Goal: Task Accomplishment & Management: Manage account settings

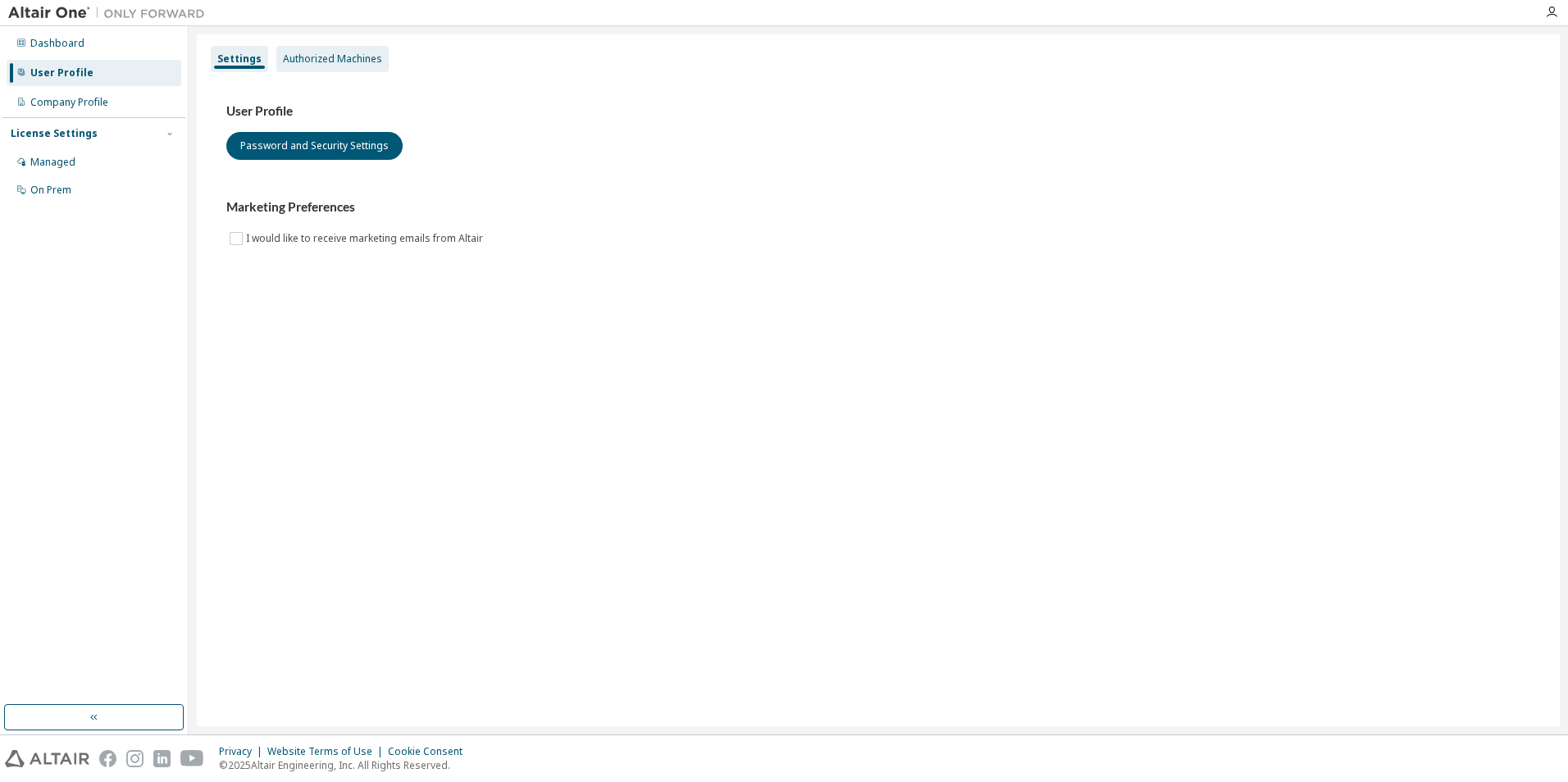
click at [314, 64] on div "Authorized Machines" at bounding box center [333, 59] width 100 height 13
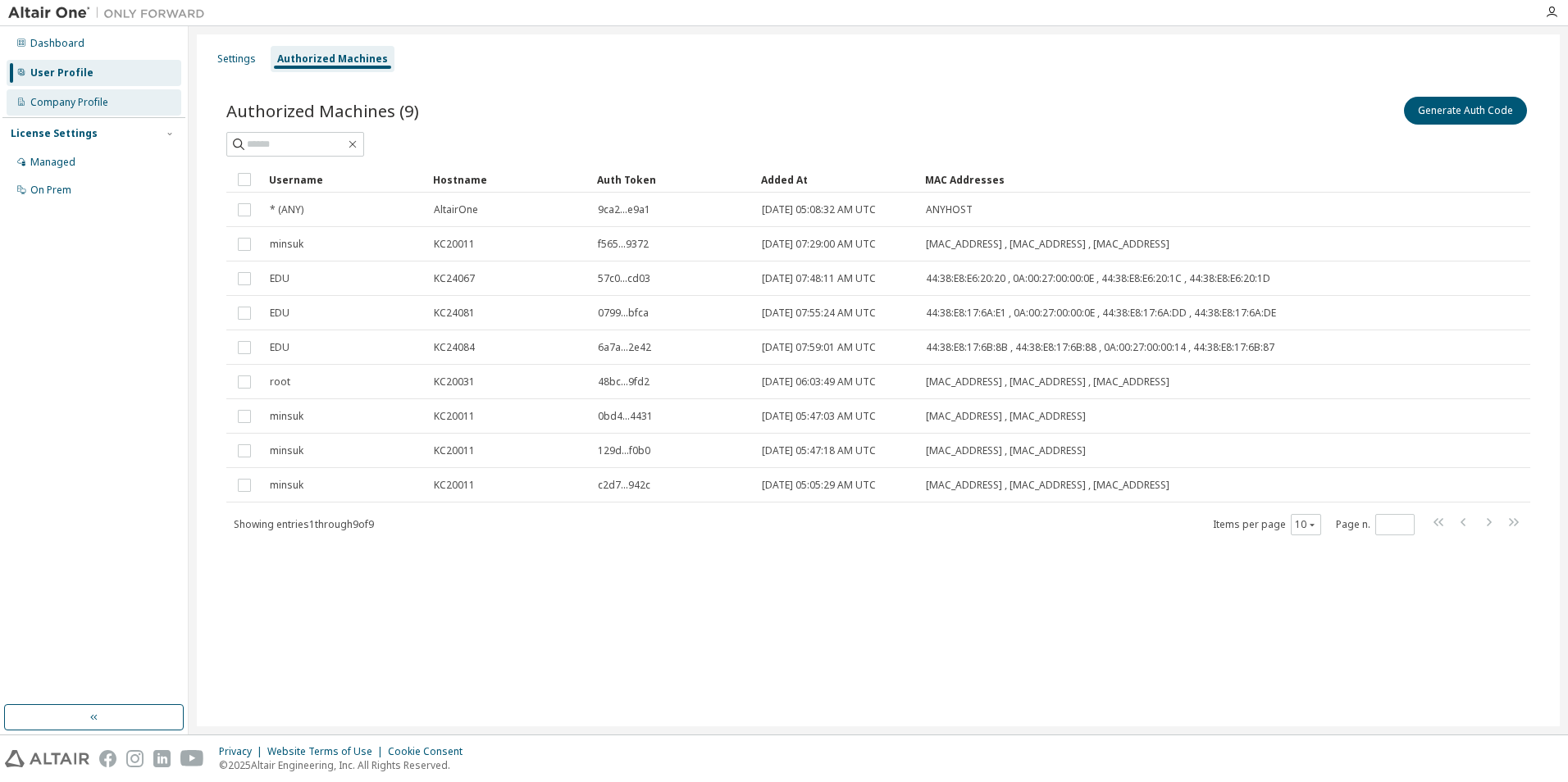
click at [83, 107] on div "Company Profile" at bounding box center [69, 102] width 78 height 13
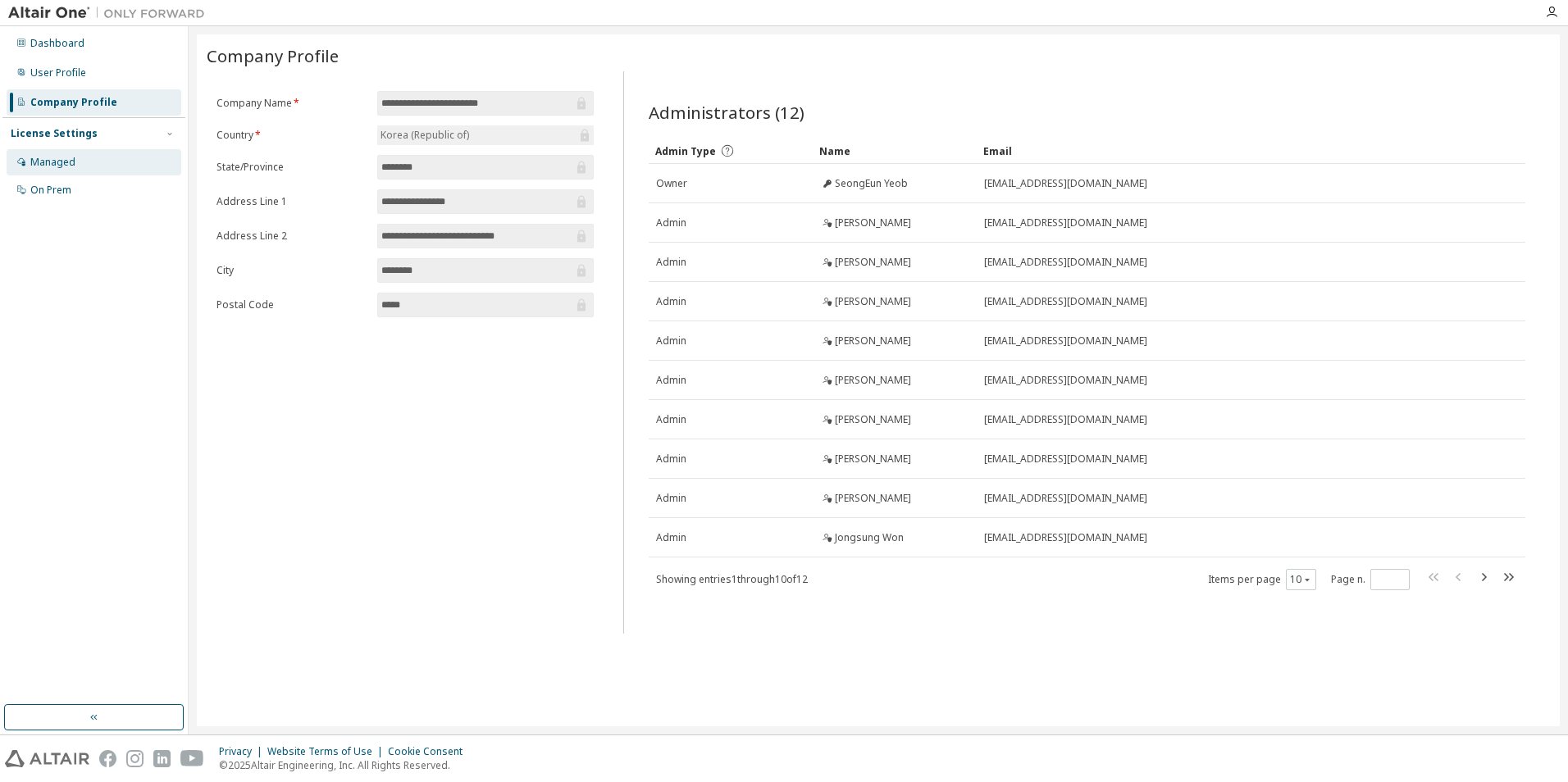
click at [68, 164] on div "Managed" at bounding box center [53, 162] width 45 height 13
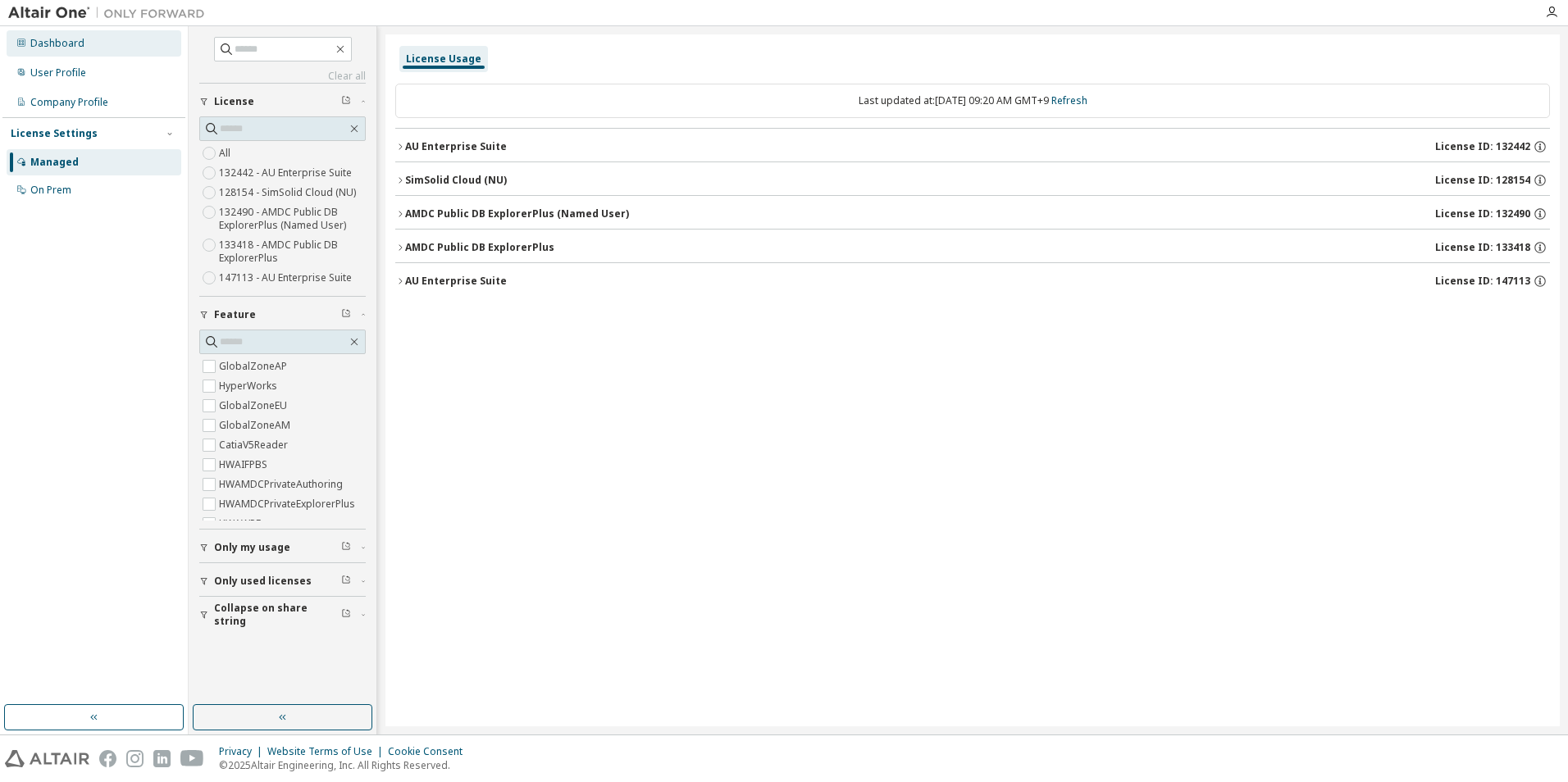
click at [100, 47] on div "Dashboard" at bounding box center [94, 43] width 175 height 26
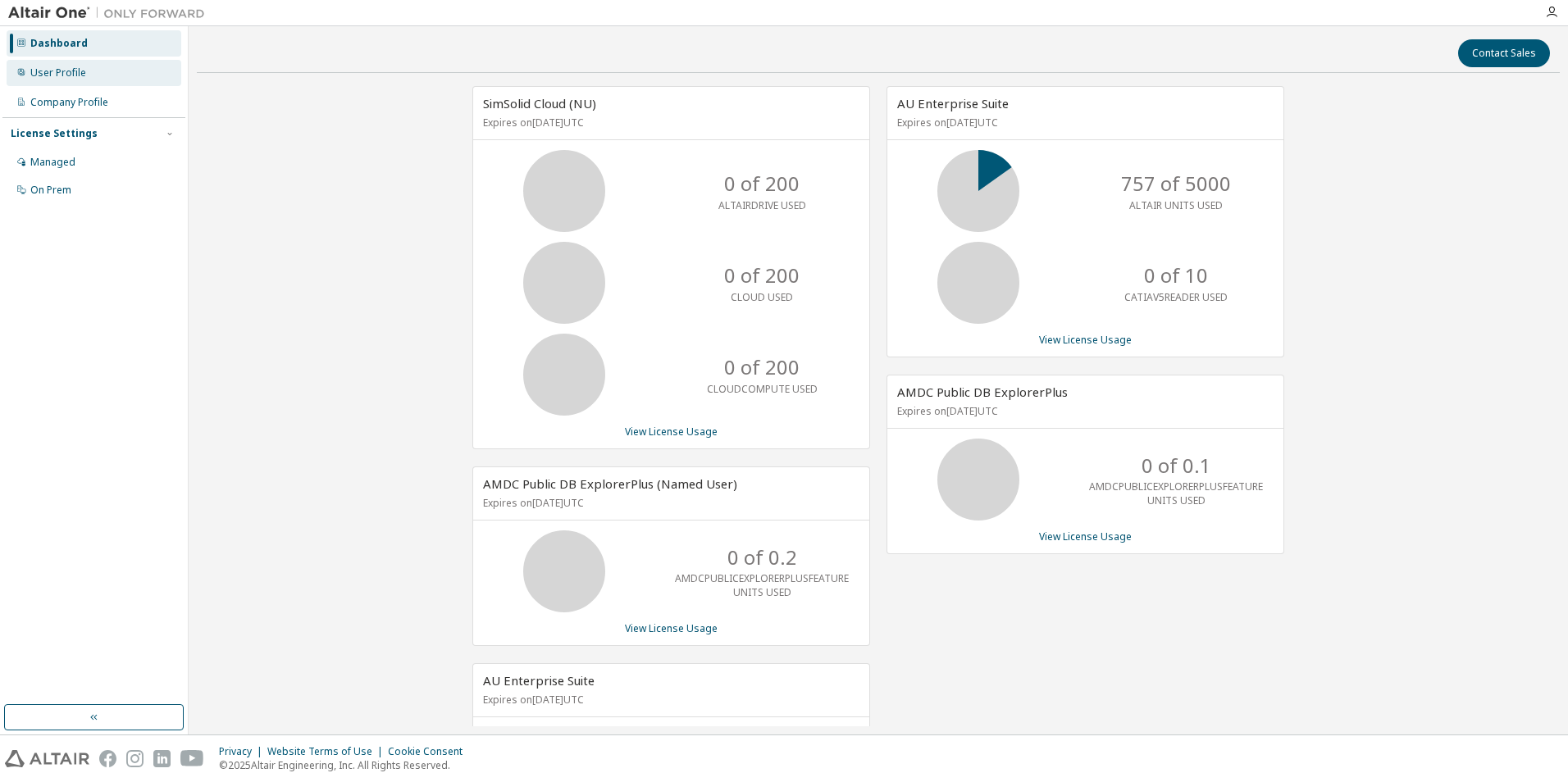
click at [82, 68] on div "User Profile" at bounding box center [58, 73] width 55 height 13
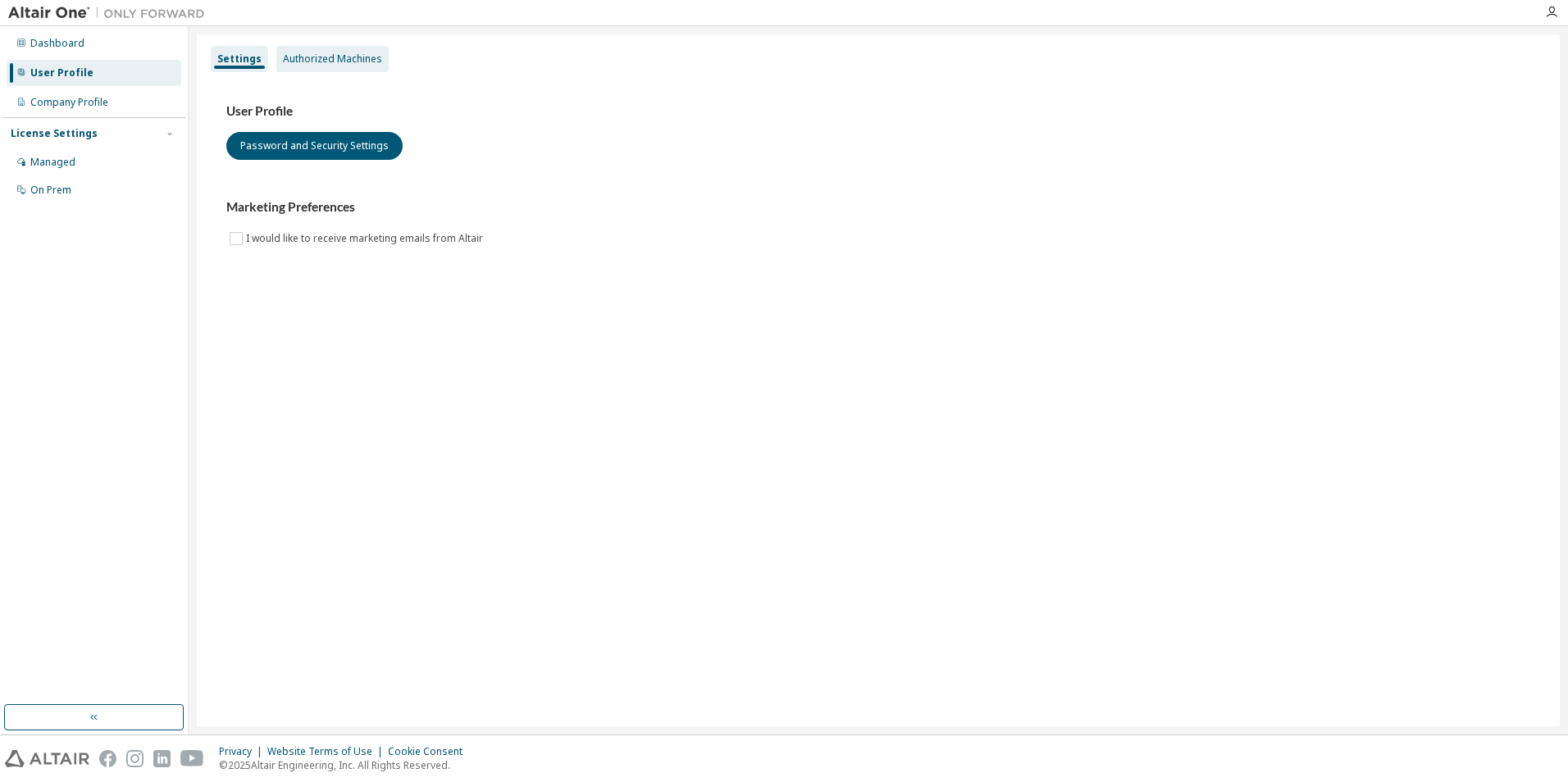
click at [360, 48] on div "Authorized Machines" at bounding box center [333, 59] width 113 height 26
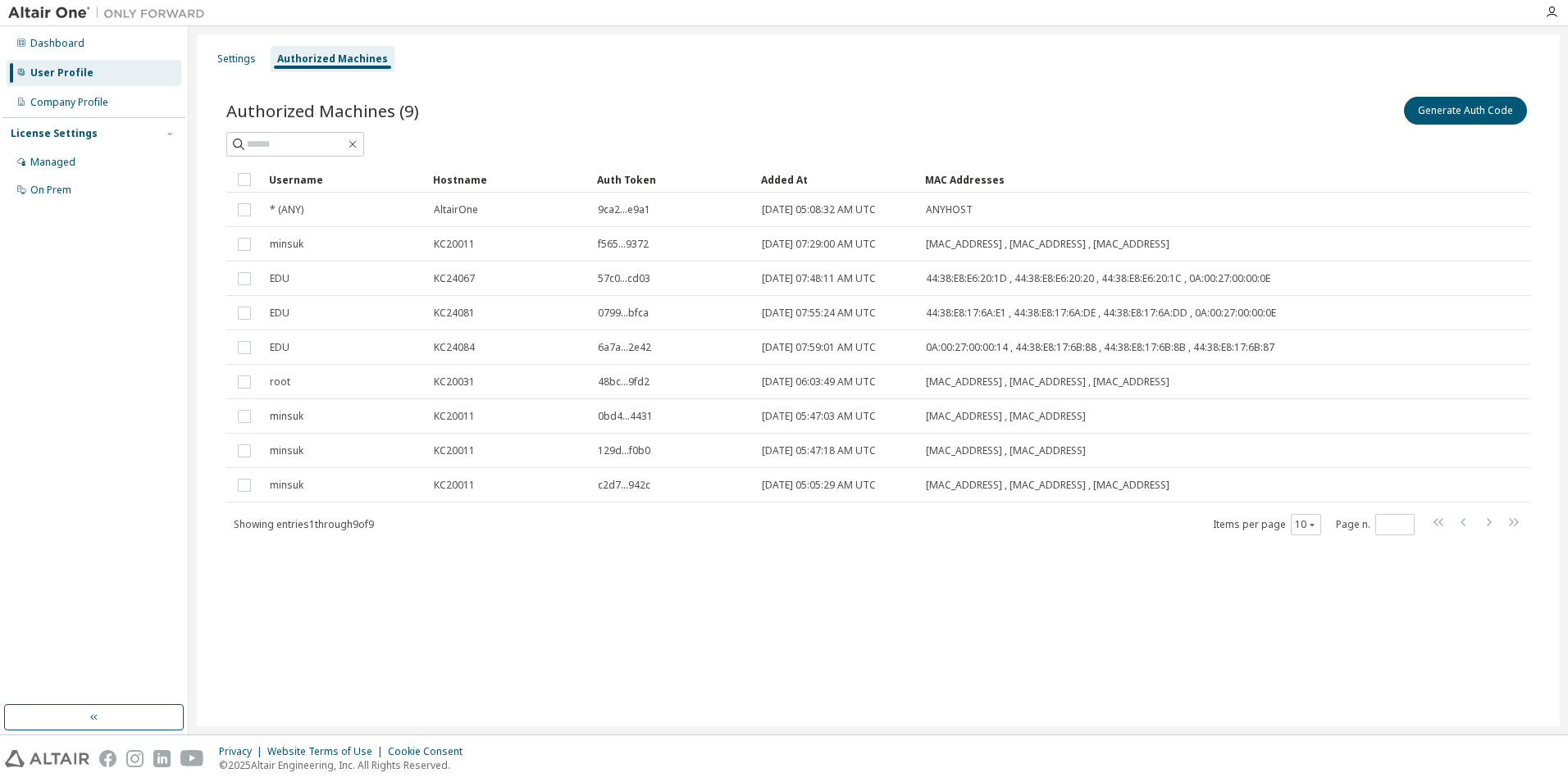
click at [1113, 642] on div "Settings Authorized Machines Authorized Machines (9) Generate Auth Code Clear L…" at bounding box center [878, 380] width 1363 height 692
click at [236, 62] on div "Settings" at bounding box center [236, 59] width 38 height 13
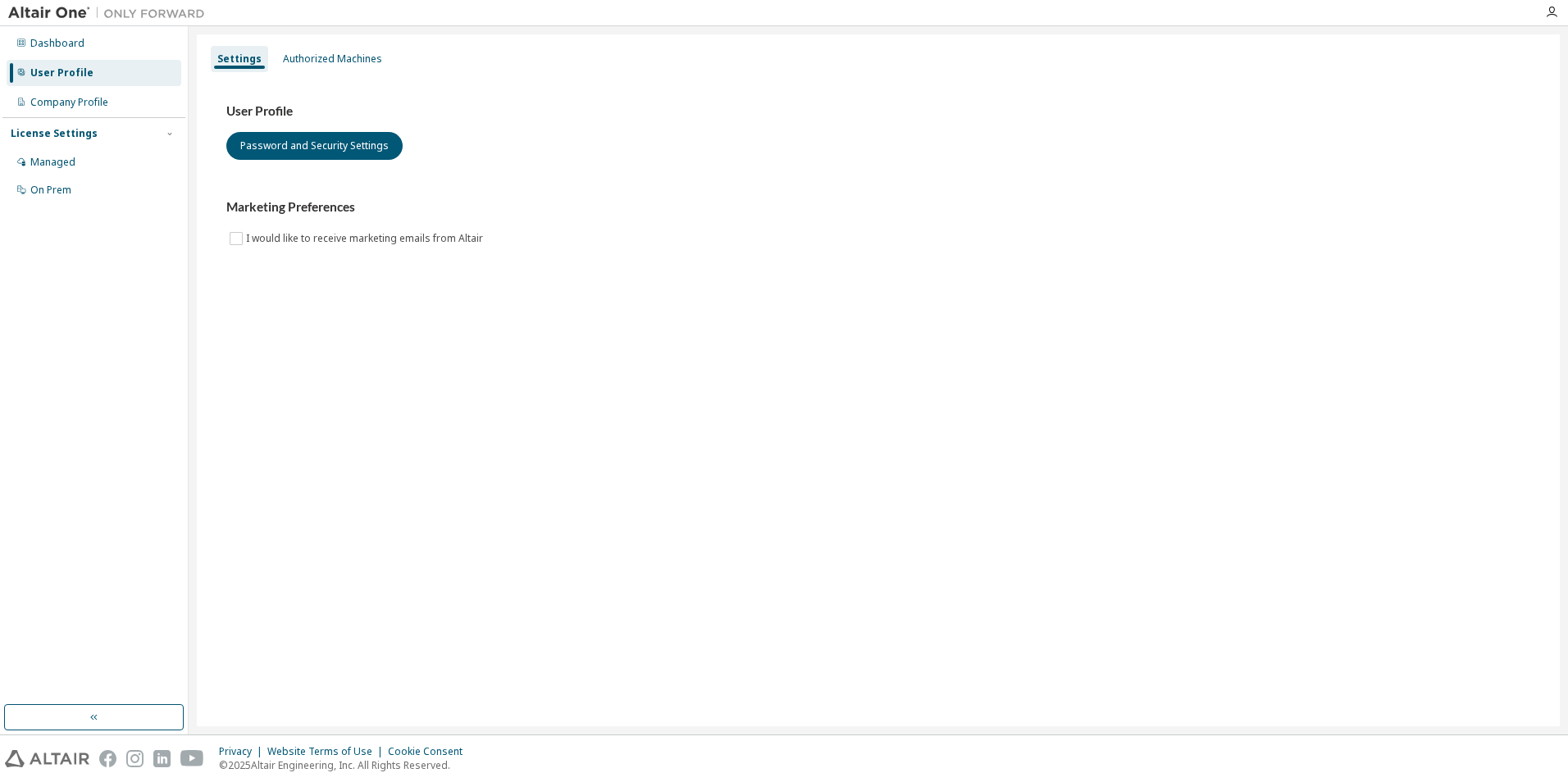
click at [1003, 291] on div "User Profile Password and Security Settings Marketing Preferences I would like …" at bounding box center [878, 185] width 1343 height 223
click at [1051, 350] on div "Settings Authorized Machines User Profile Password and Security Settings Market…" at bounding box center [878, 380] width 1363 height 692
click at [337, 64] on div "Authorized Machines" at bounding box center [333, 59] width 100 height 13
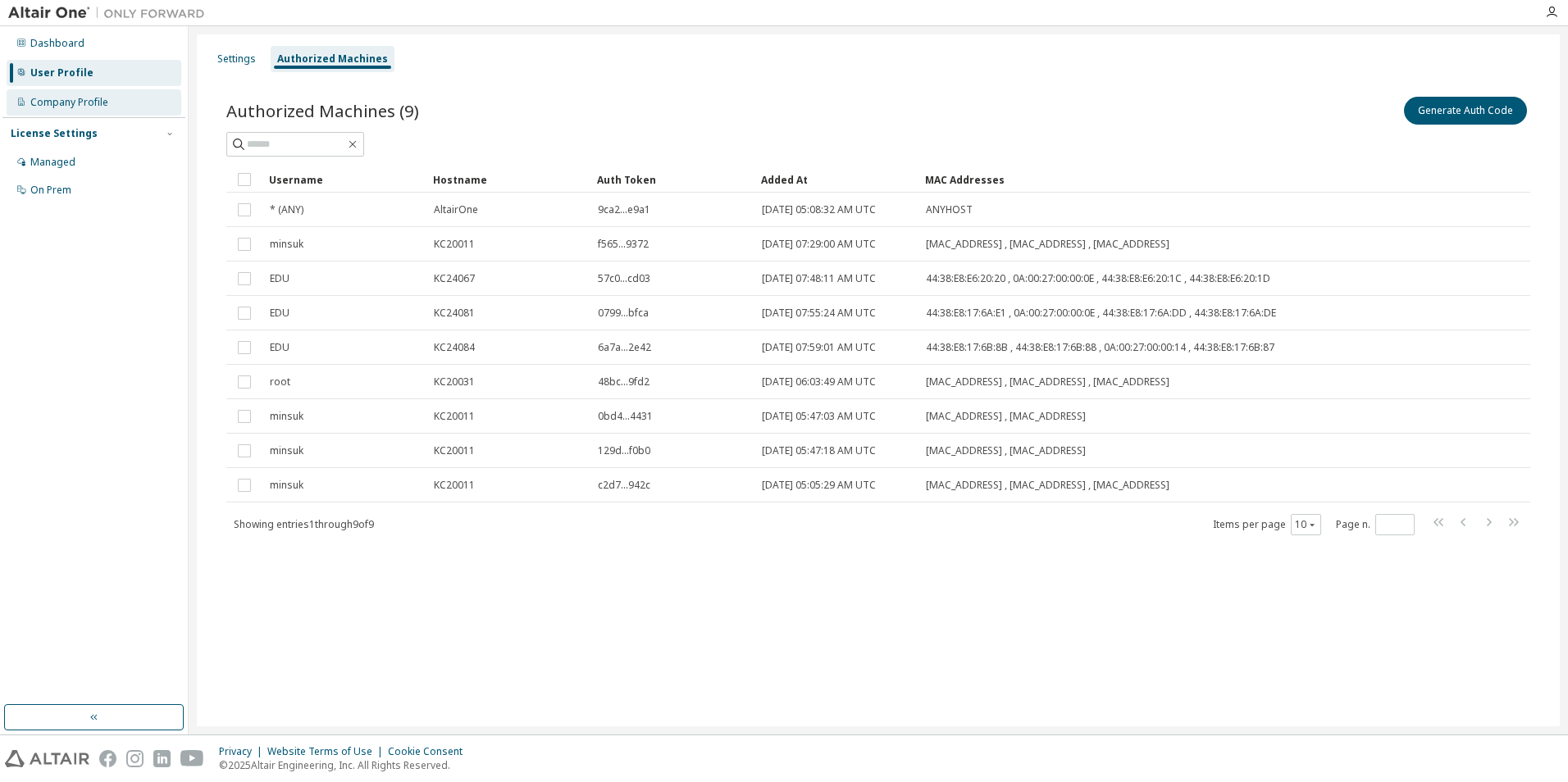
click at [87, 97] on div "Company Profile" at bounding box center [69, 102] width 78 height 13
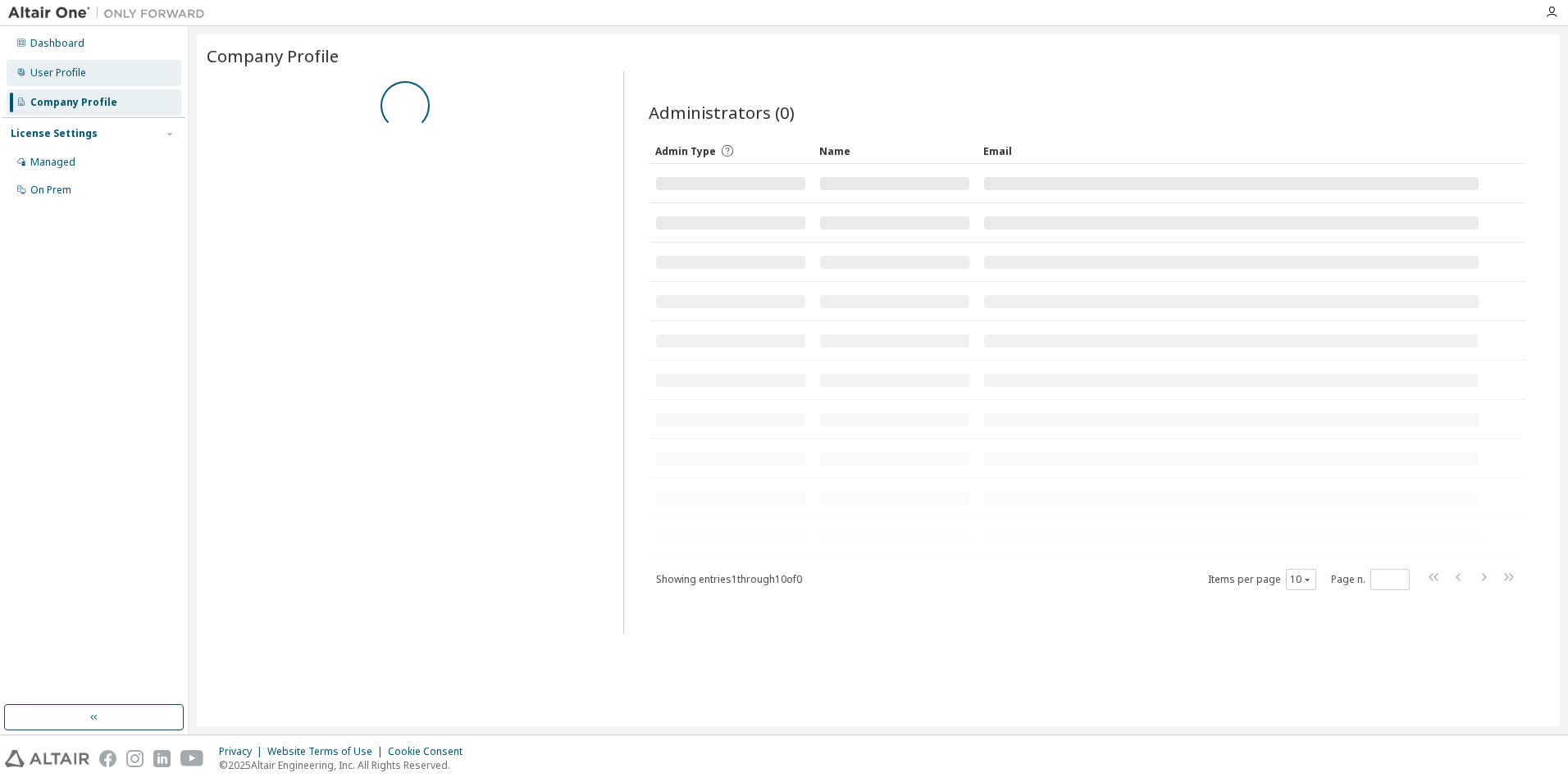
click at [94, 74] on div "User Profile" at bounding box center [94, 73] width 175 height 26
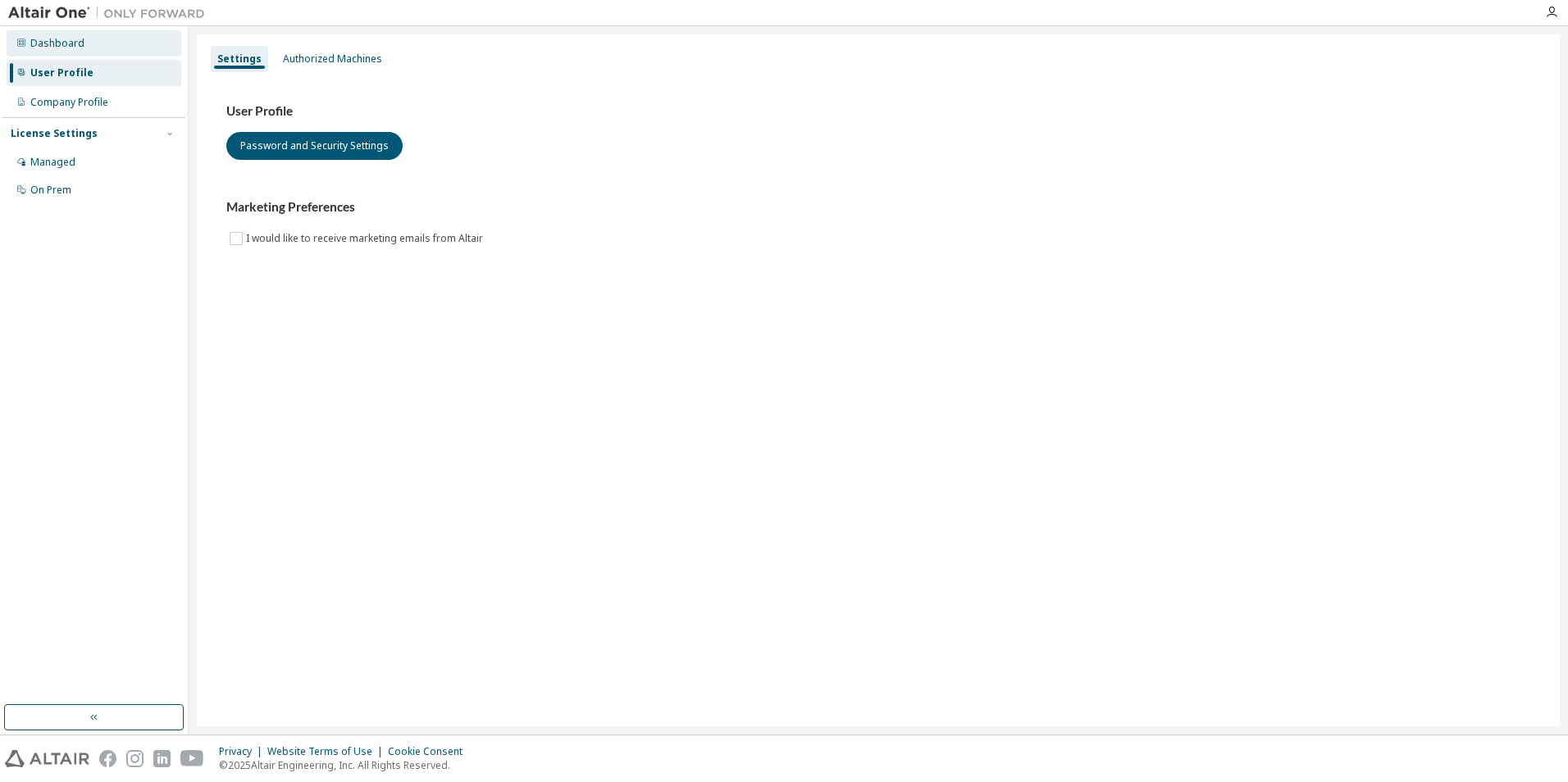
click at [75, 42] on div "Dashboard" at bounding box center [57, 43] width 54 height 13
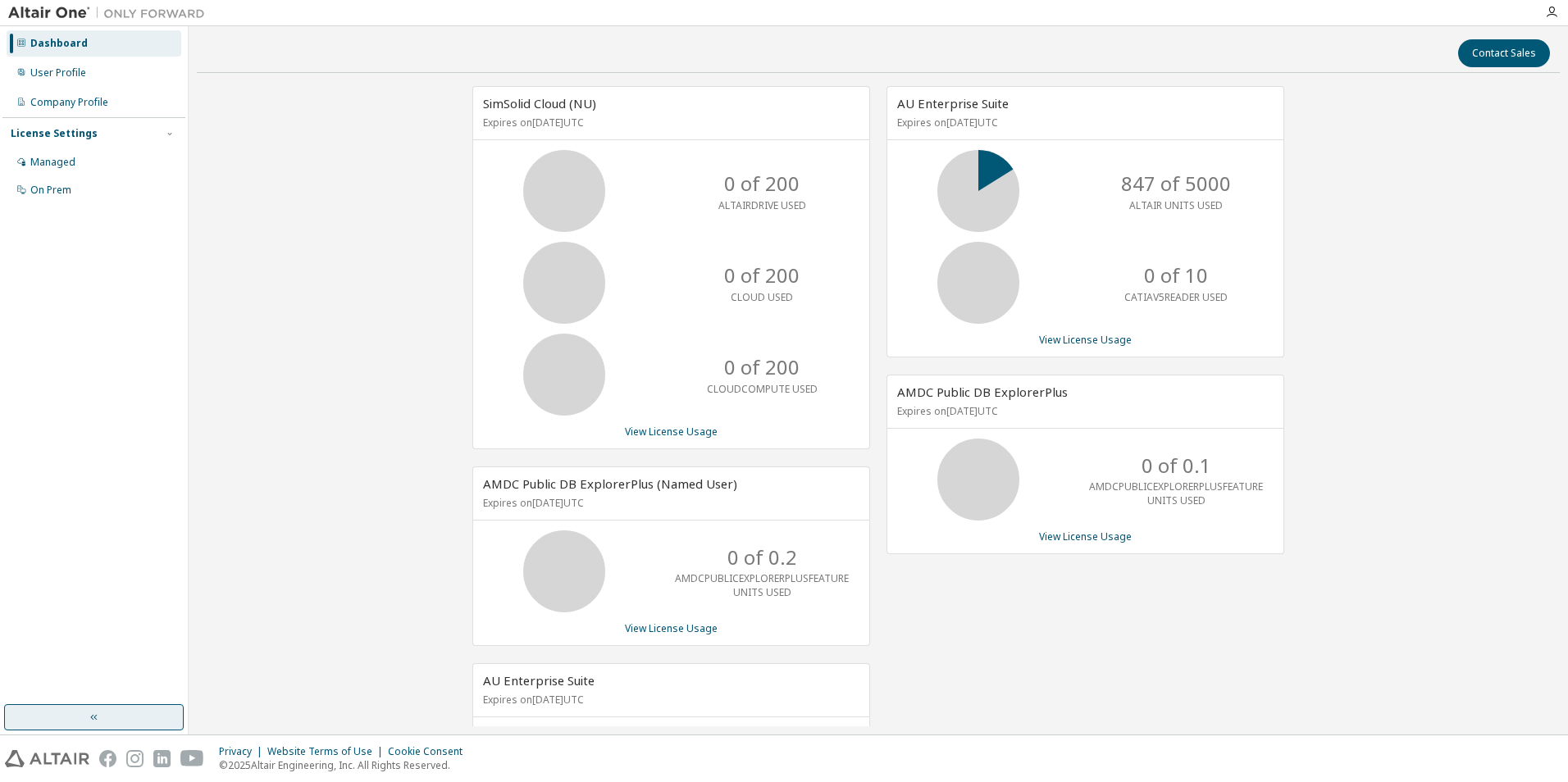
click at [100, 720] on icon "button" at bounding box center [94, 717] width 13 height 13
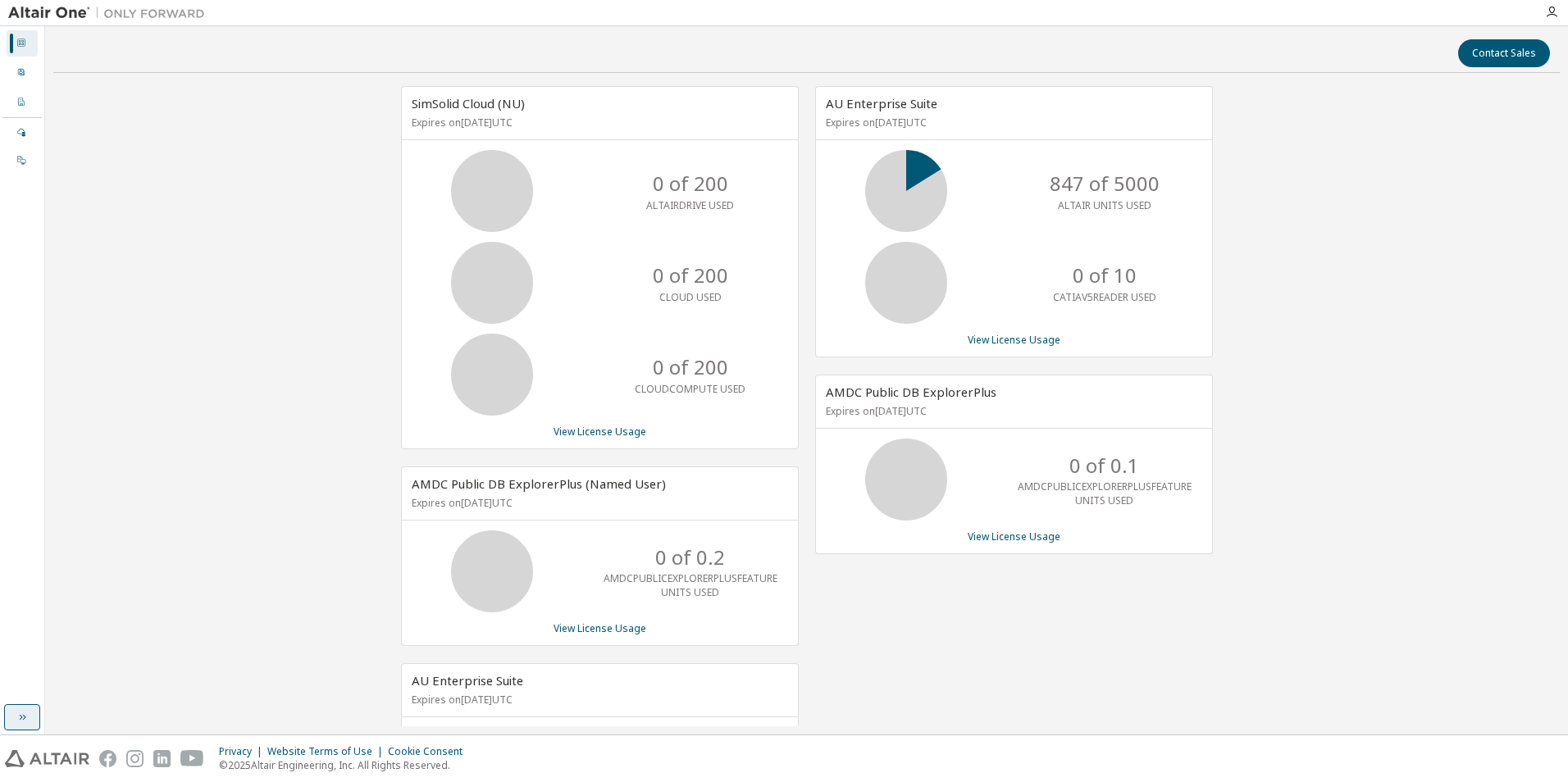
click at [26, 720] on icon "button" at bounding box center [22, 717] width 13 height 13
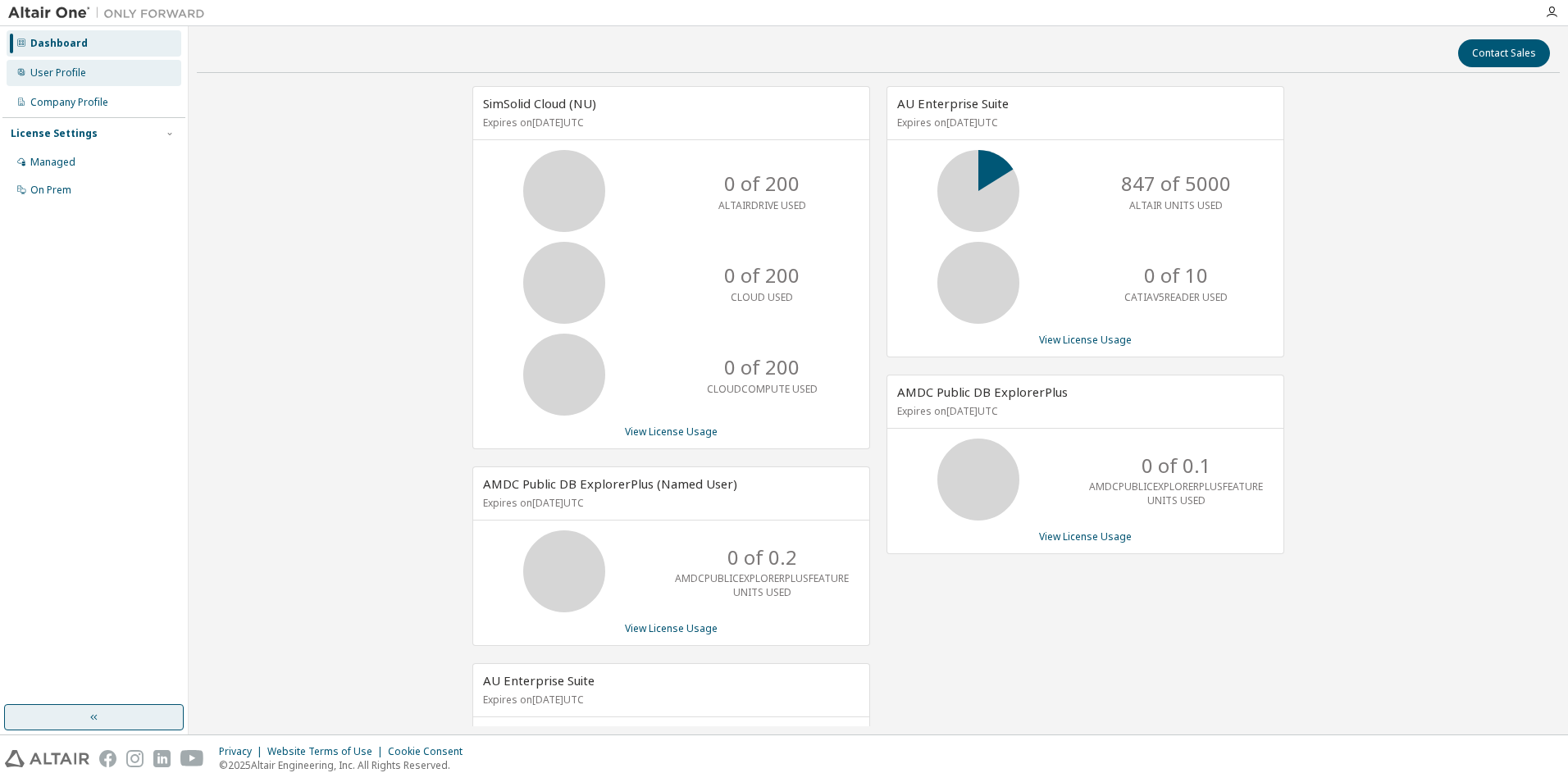
click at [84, 68] on div "User Profile" at bounding box center [58, 73] width 55 height 13
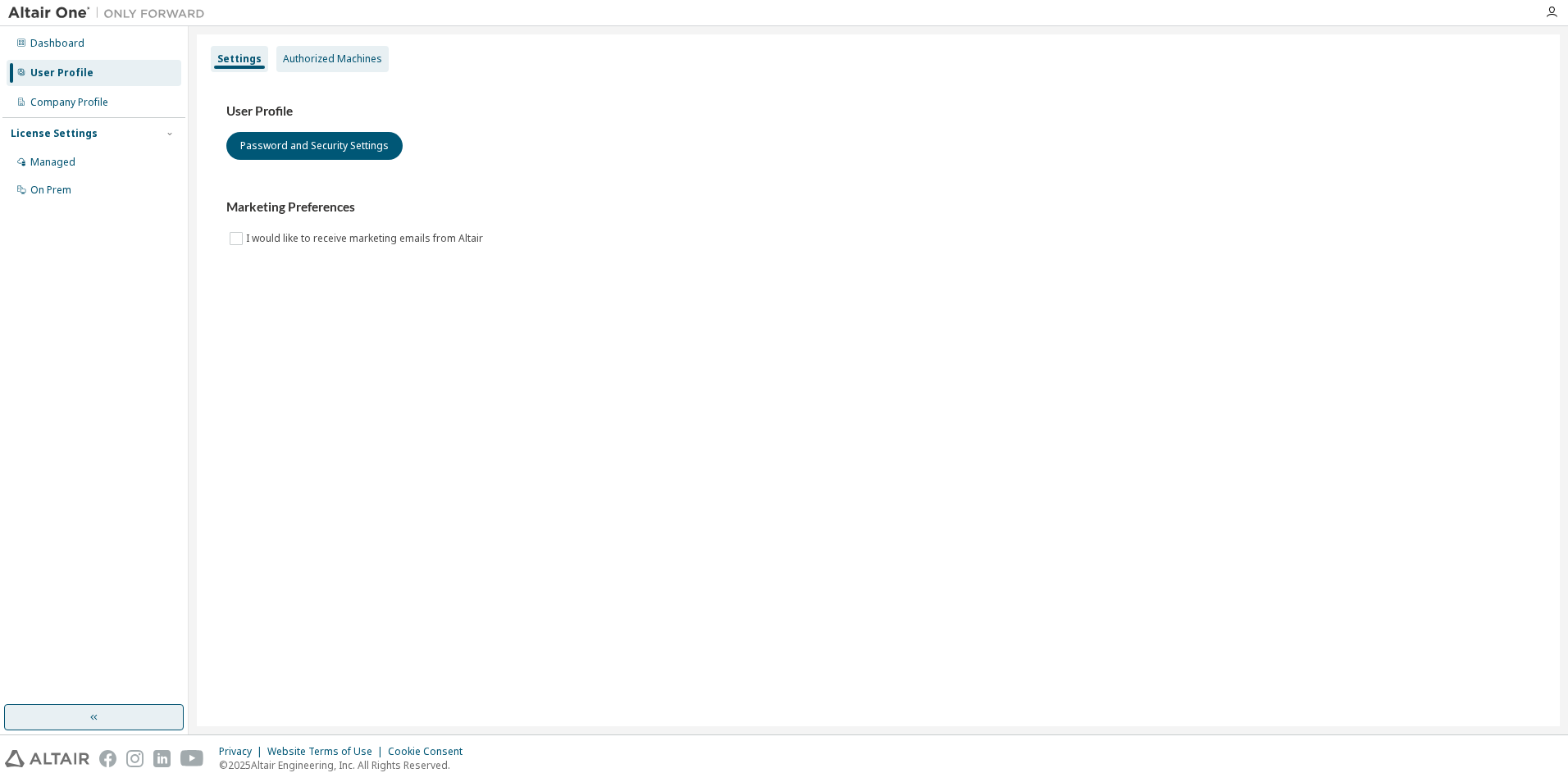
click at [361, 48] on div "Authorized Machines" at bounding box center [333, 59] width 113 height 26
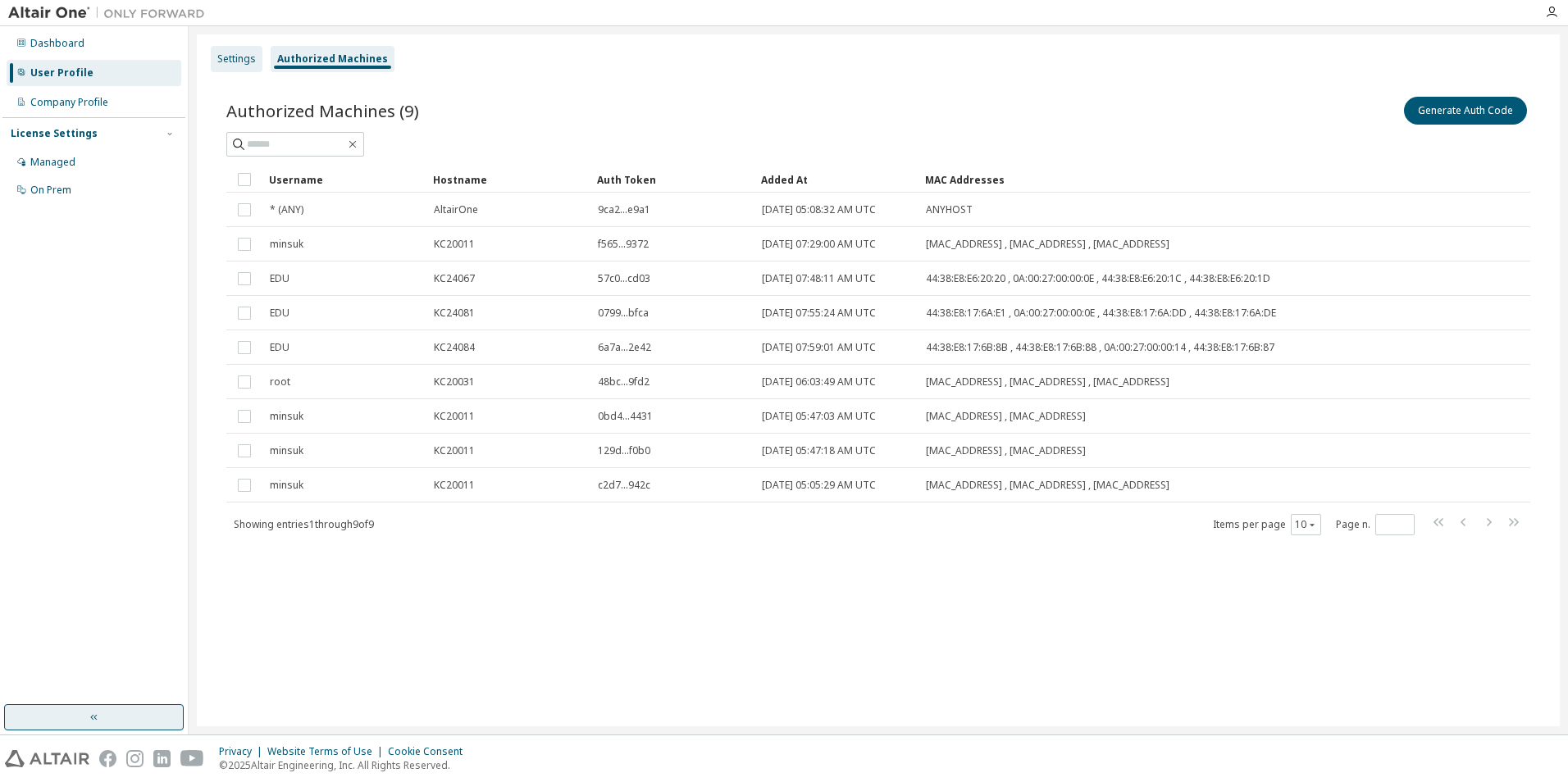
click at [227, 54] on div "Settings" at bounding box center [236, 59] width 38 height 13
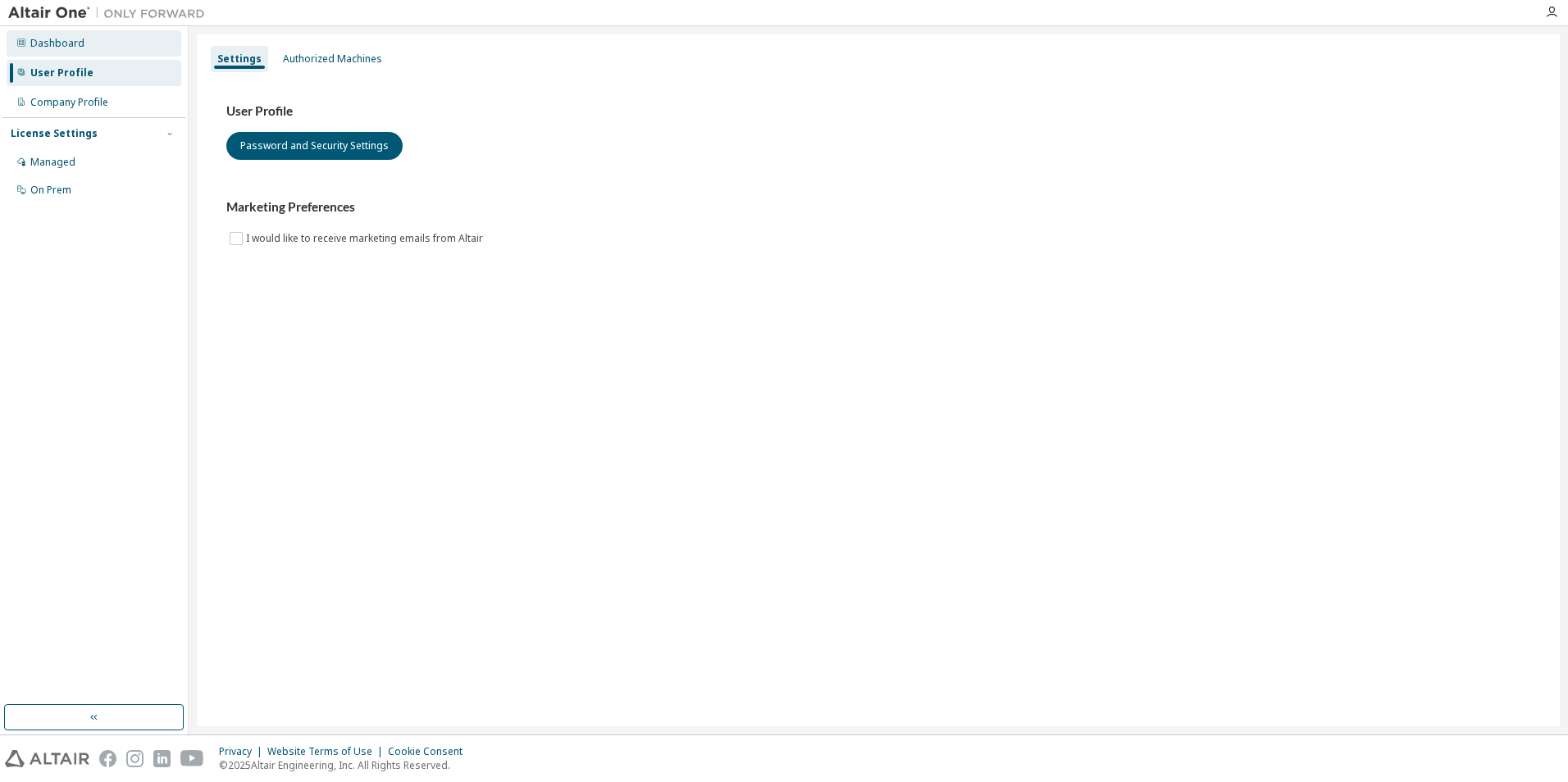
click at [75, 51] on div "Dashboard" at bounding box center [94, 43] width 175 height 26
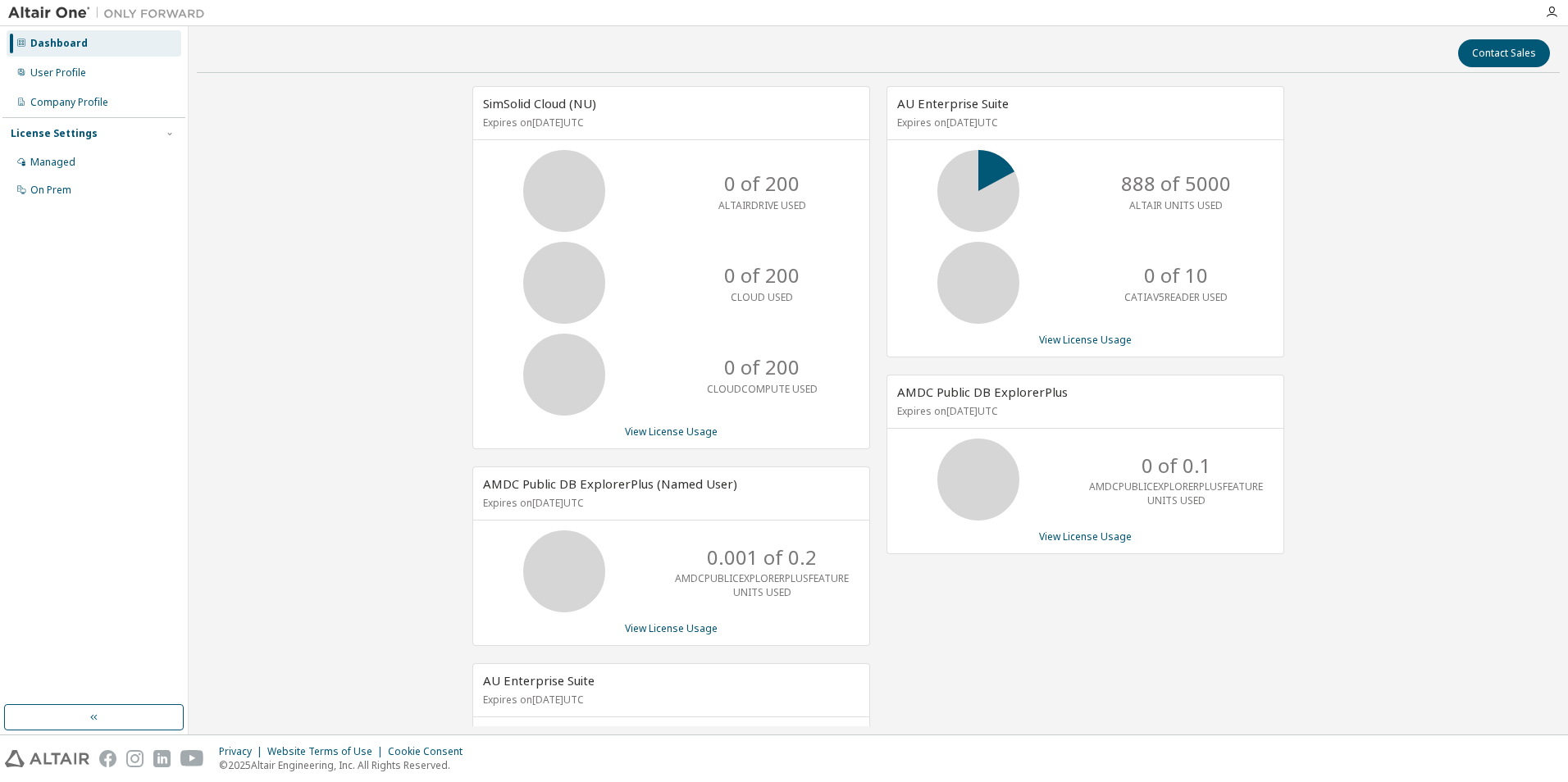
click at [1204, 166] on div "888 of 5000 ALTAIR UNITS USED" at bounding box center [1176, 191] width 131 height 82
click at [86, 100] on div "Company Profile" at bounding box center [69, 102] width 78 height 13
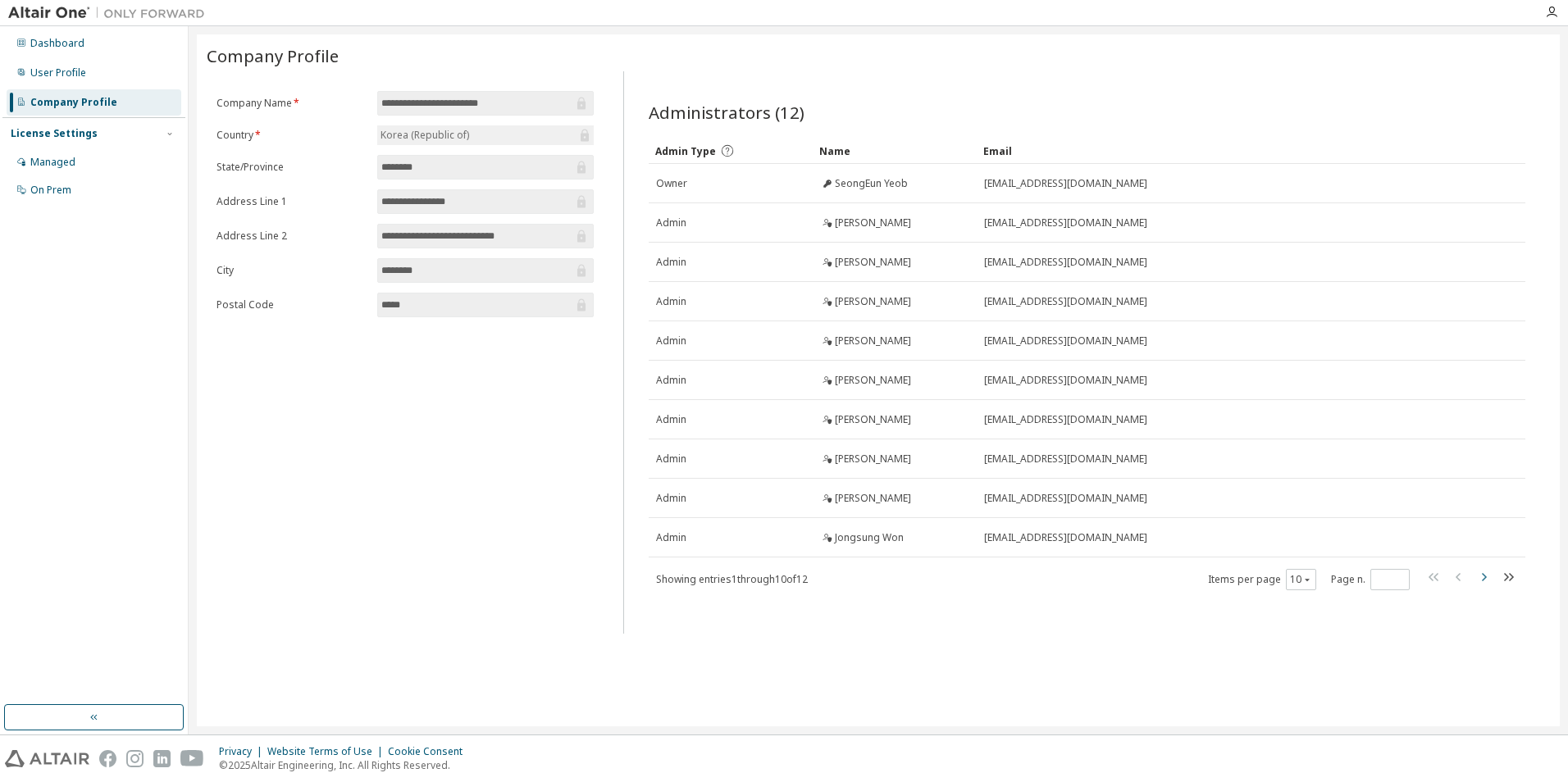
click at [1477, 571] on icon "button" at bounding box center [1483, 577] width 20 height 20
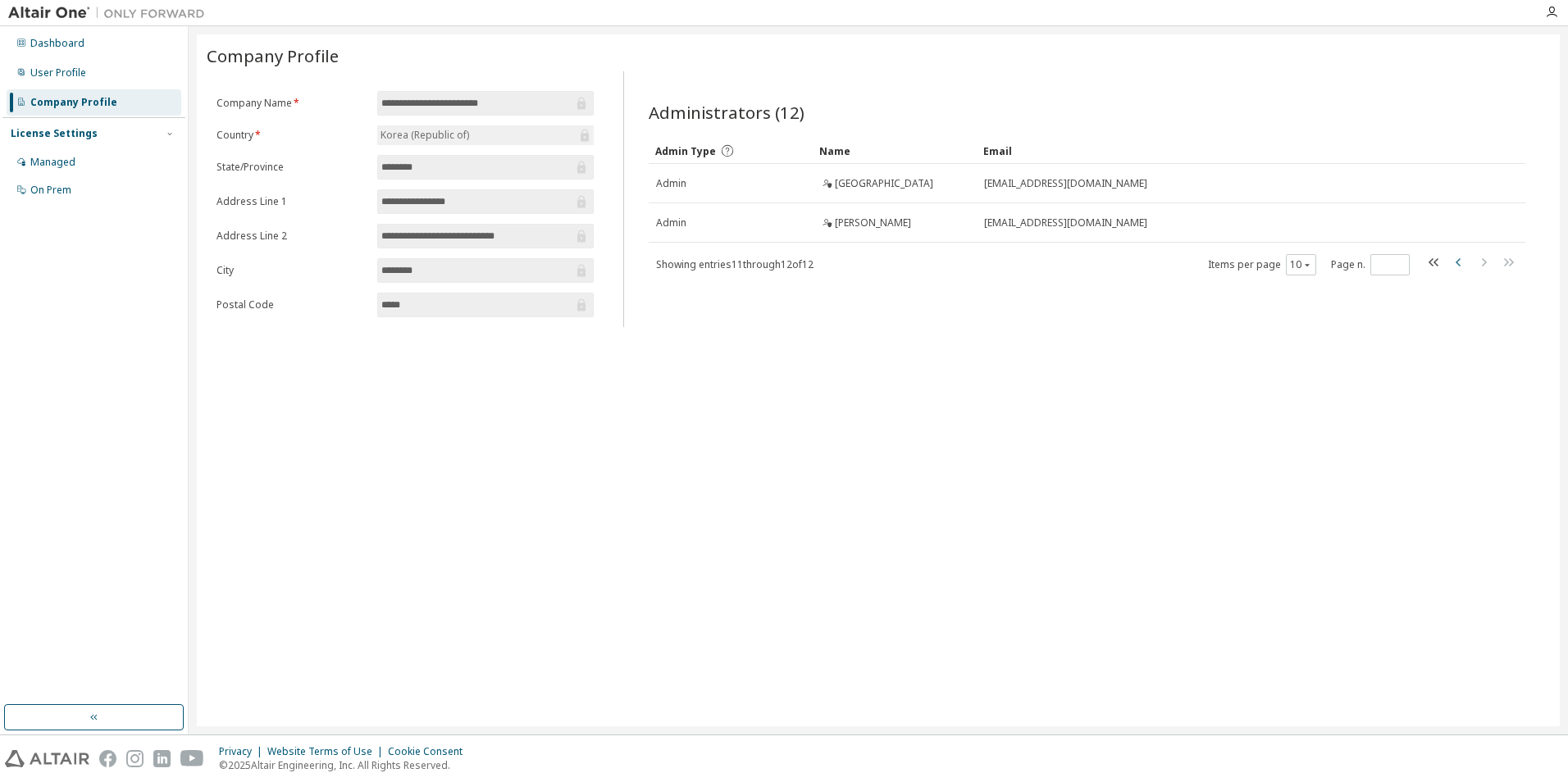
click at [1452, 263] on icon "button" at bounding box center [1459, 262] width 20 height 20
type input "*"
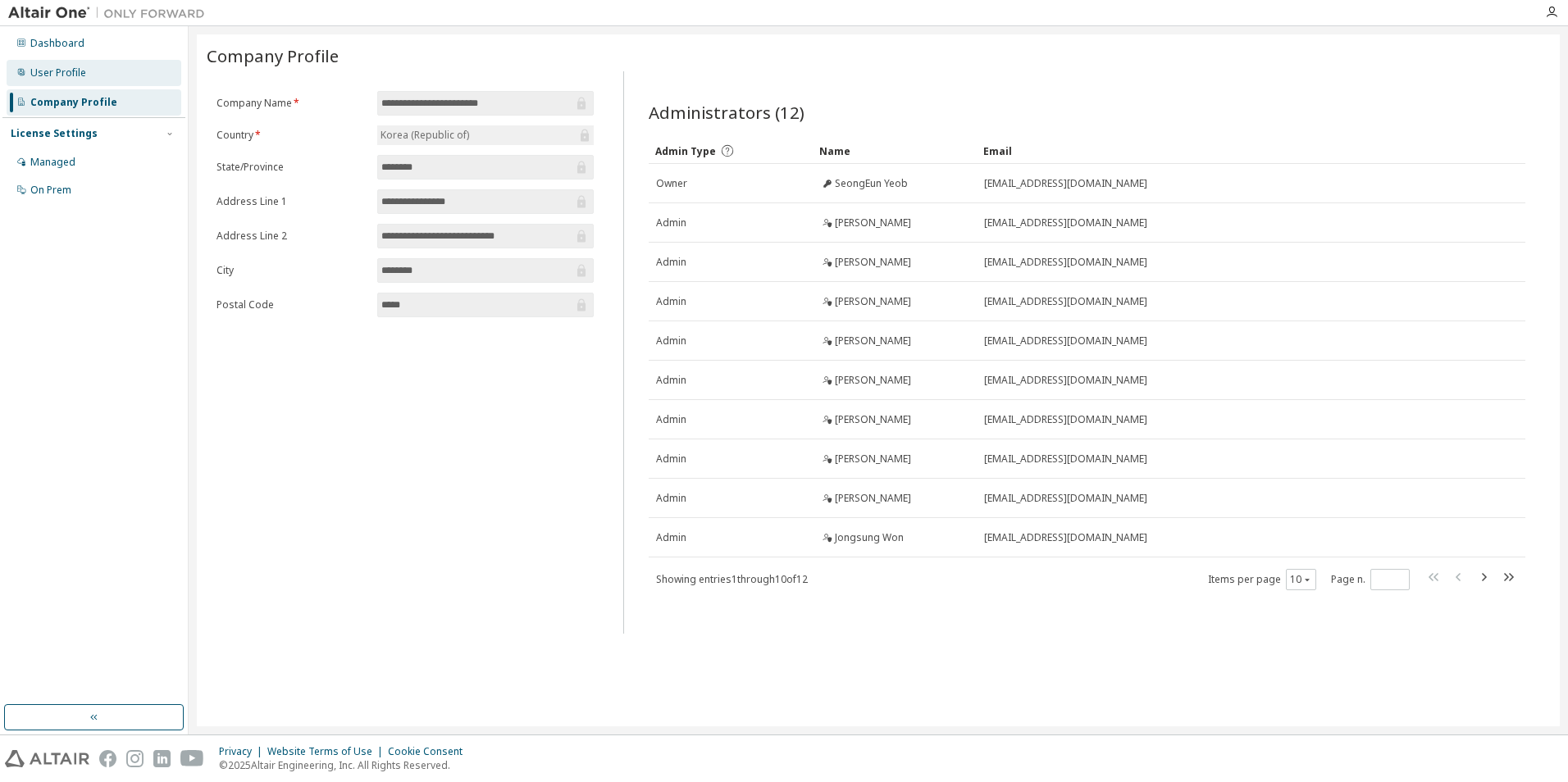
click at [82, 76] on div "User Profile" at bounding box center [58, 73] width 55 height 13
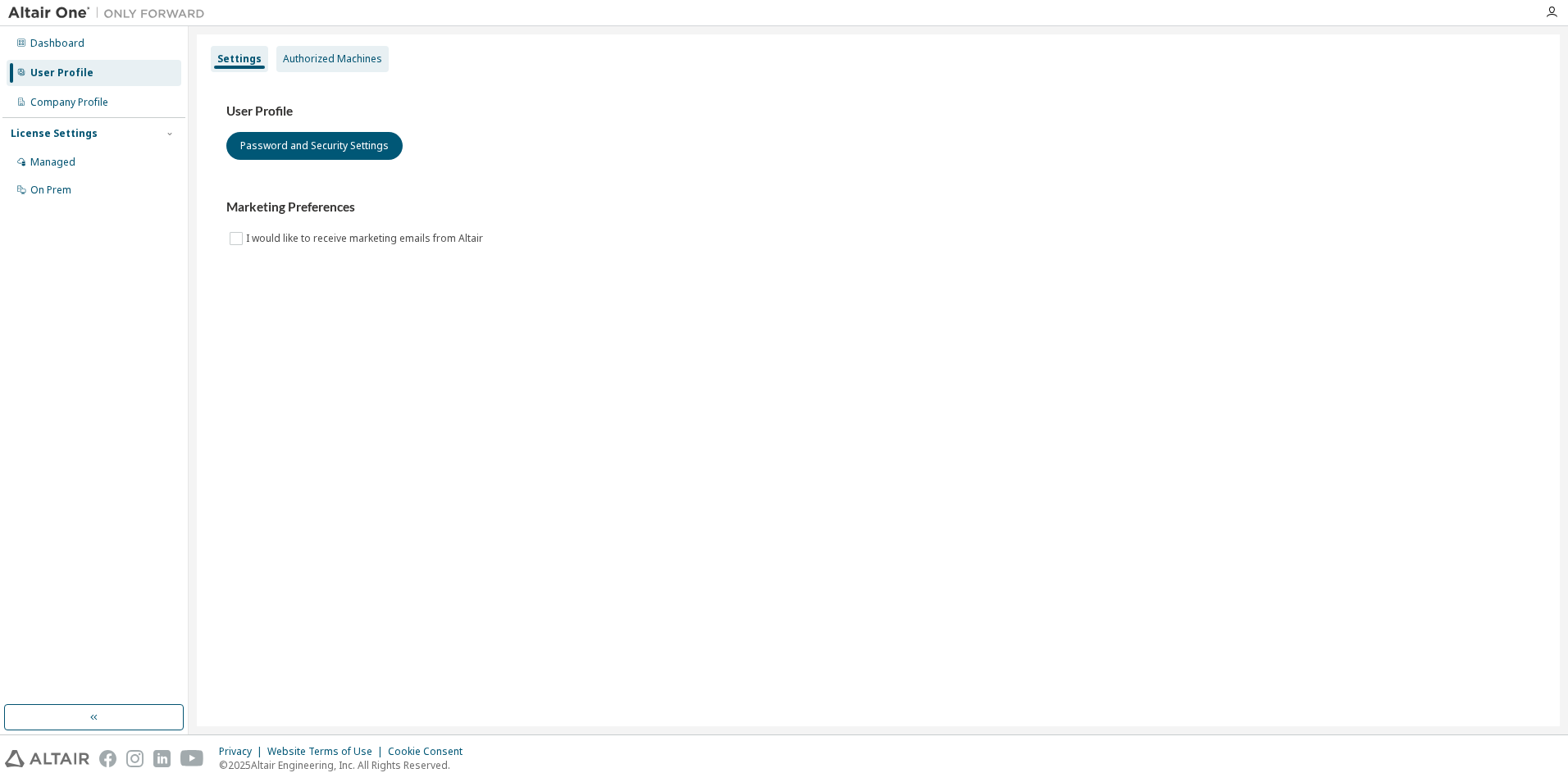
click at [353, 49] on div "Authorized Machines" at bounding box center [333, 59] width 113 height 26
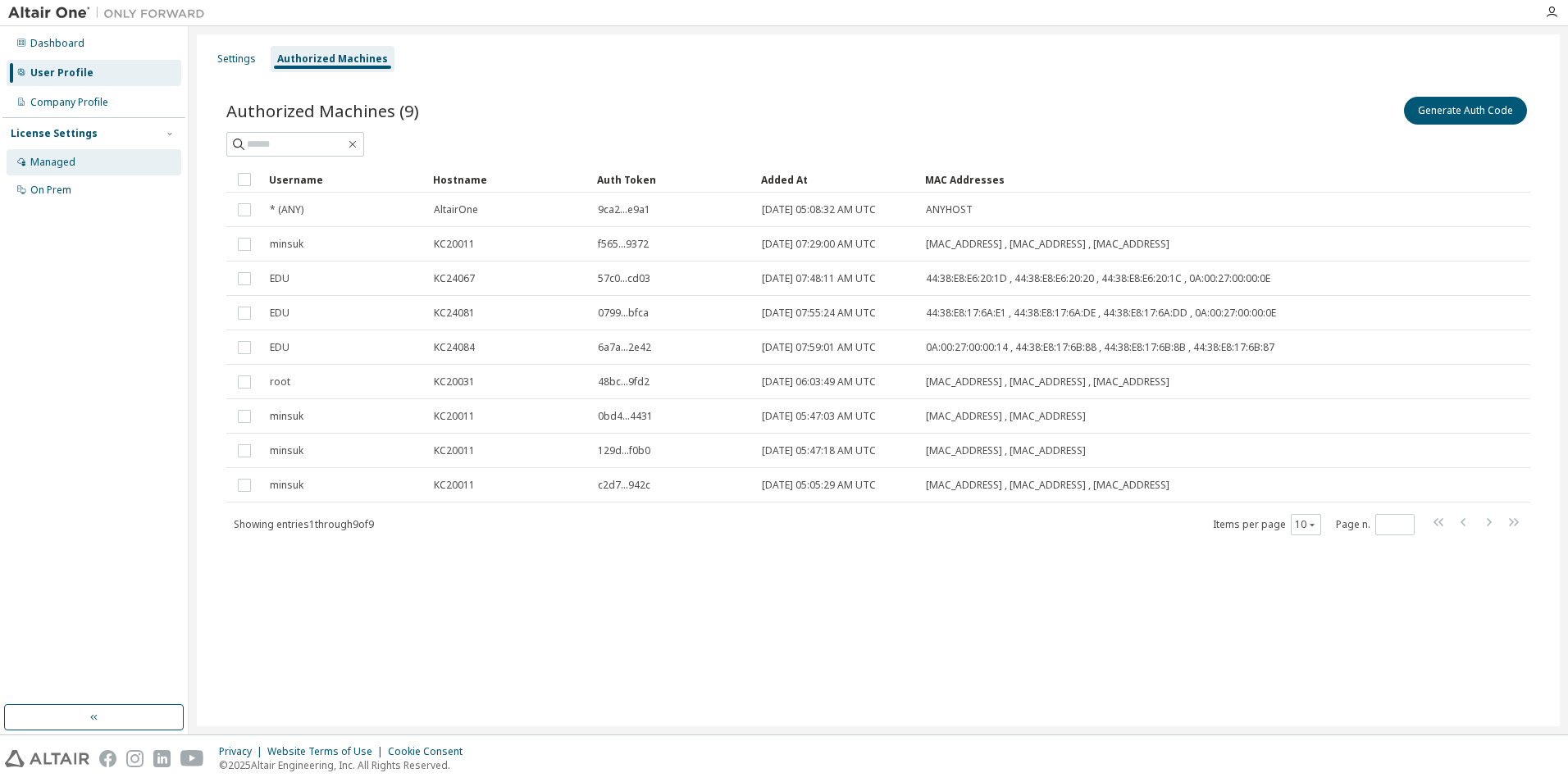
click at [84, 169] on div "Managed" at bounding box center [94, 162] width 175 height 26
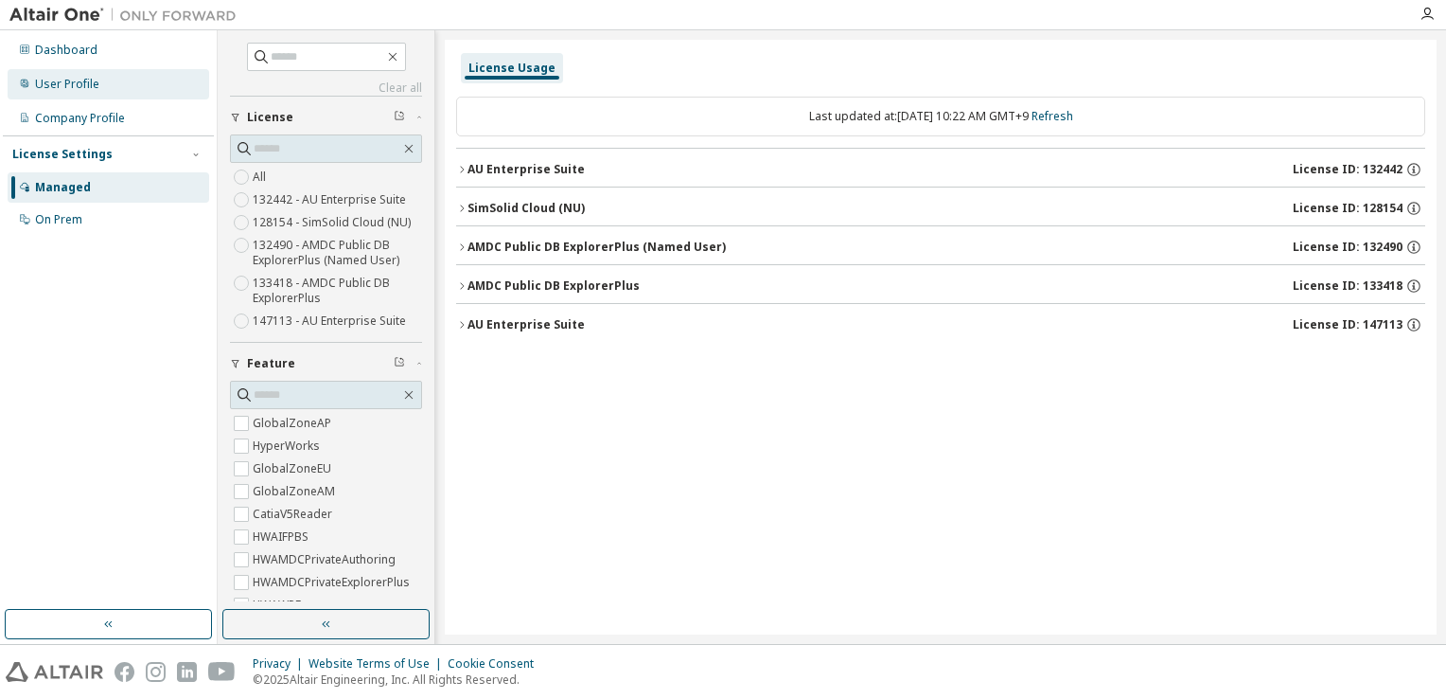
click at [122, 81] on div "User Profile" at bounding box center [109, 84] width 202 height 30
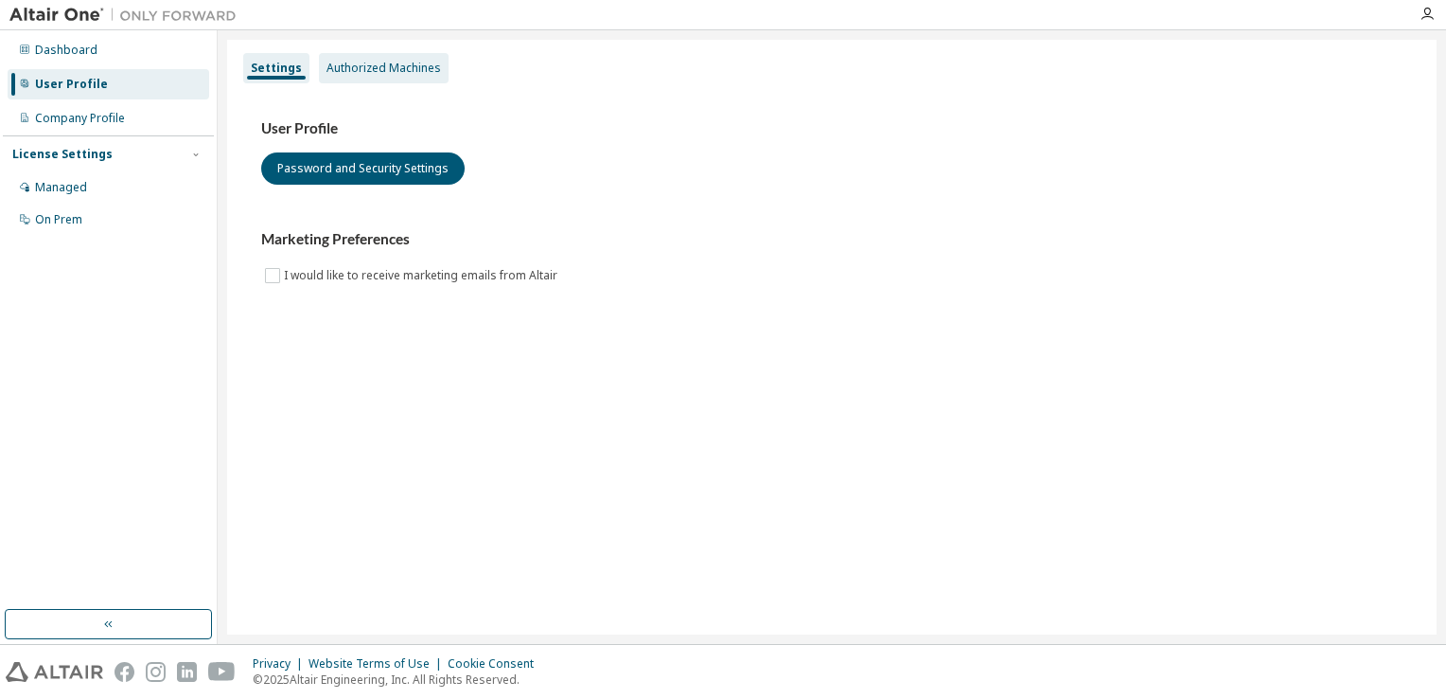
click at [399, 62] on div "Authorized Machines" at bounding box center [384, 68] width 115 height 15
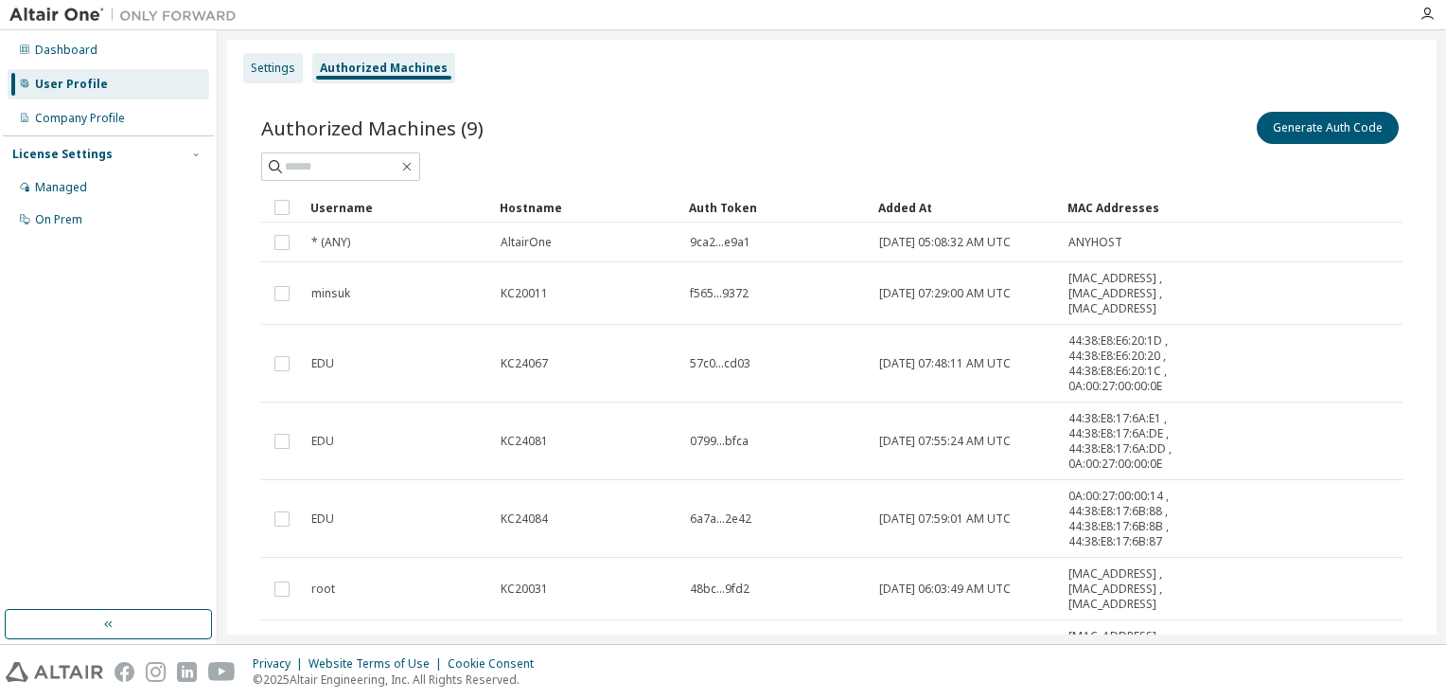
click at [274, 61] on div "Settings" at bounding box center [273, 68] width 44 height 15
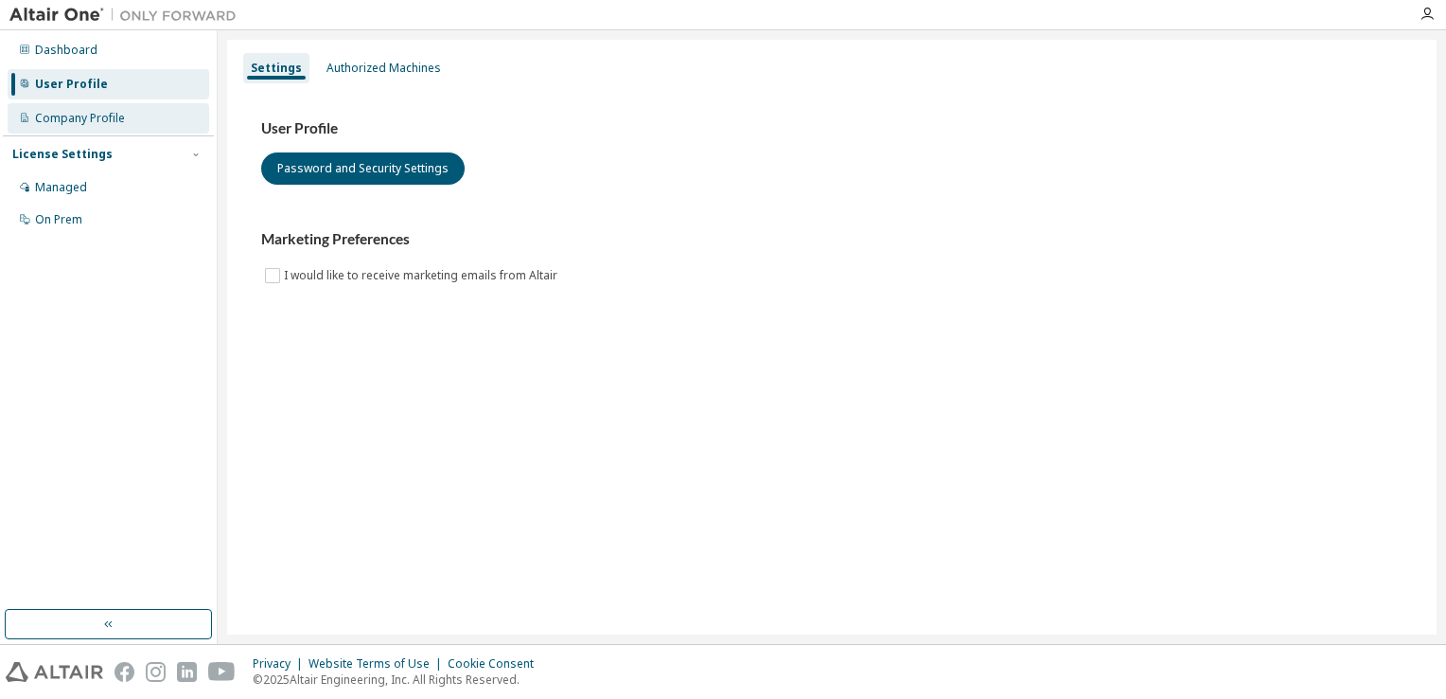
click at [68, 130] on div "Company Profile" at bounding box center [109, 118] width 202 height 30
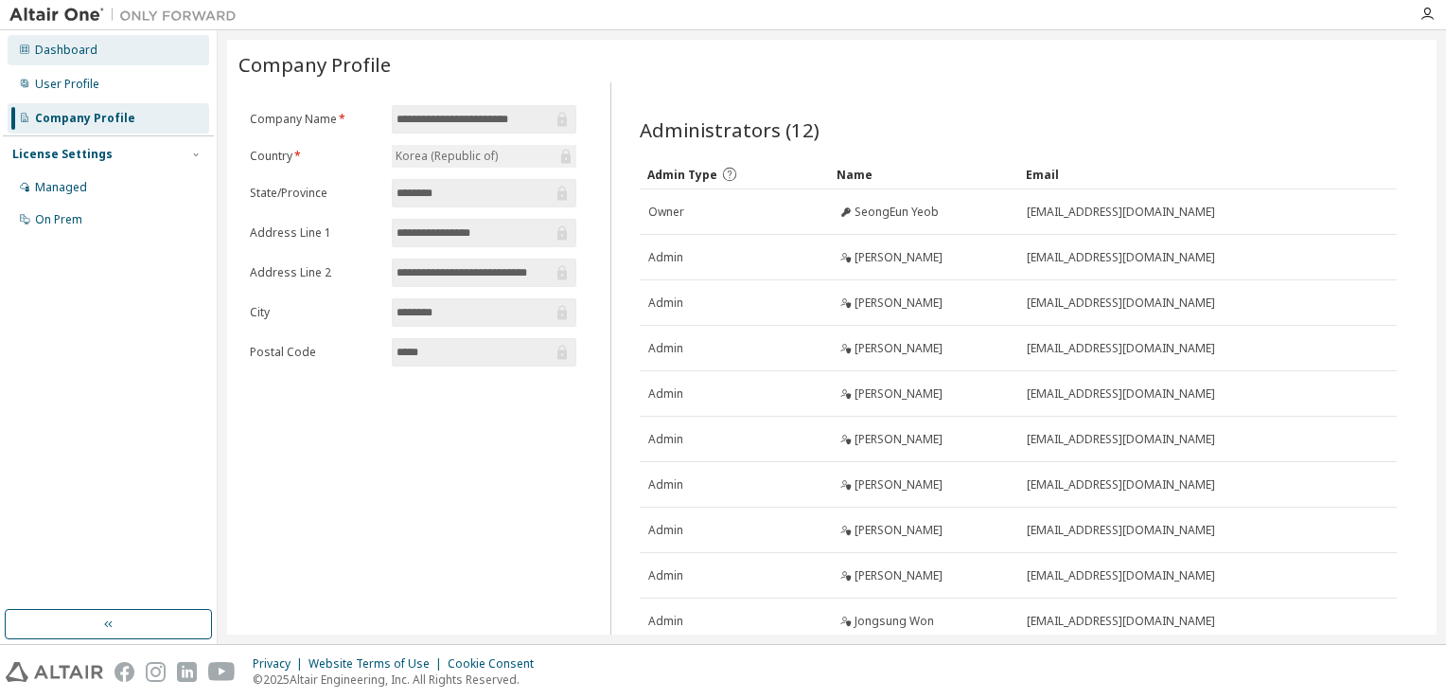
click at [80, 60] on div "Dashboard" at bounding box center [109, 50] width 202 height 30
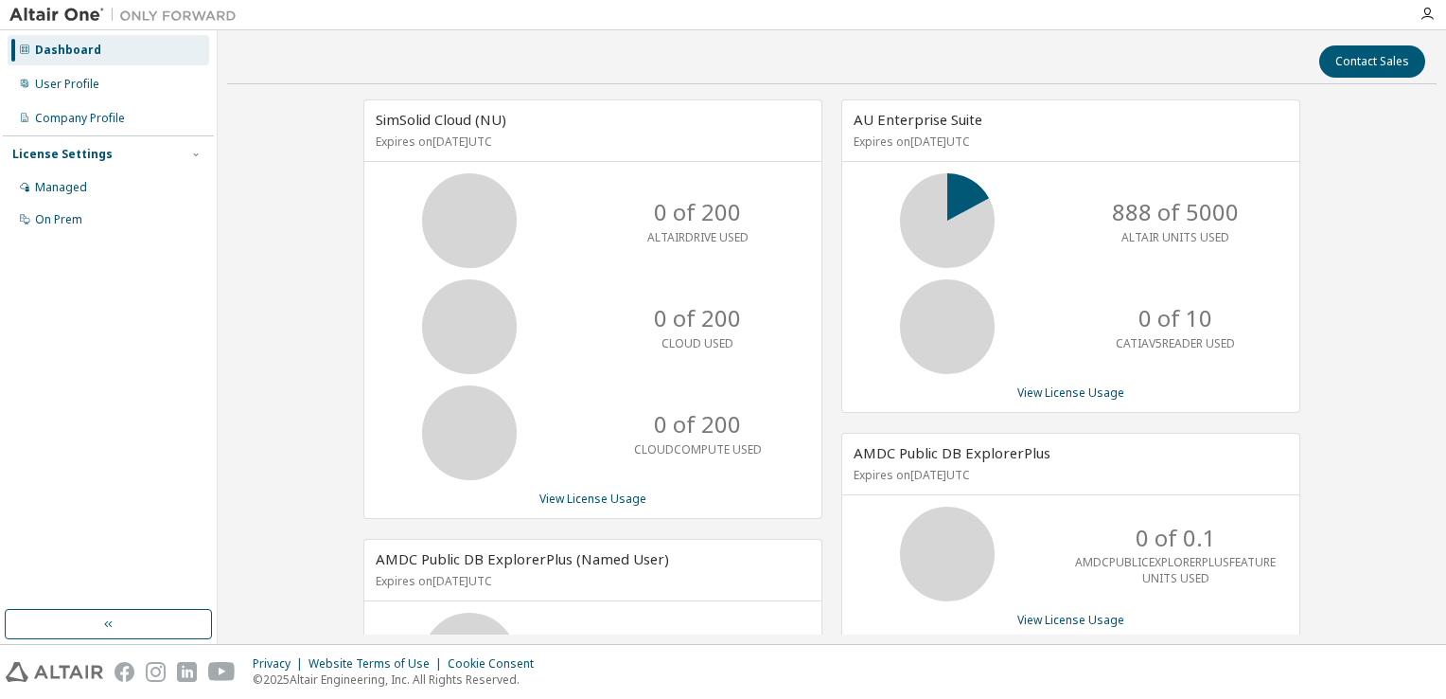
click at [1154, 234] on p "ALTAIR UNITS USED" at bounding box center [1176, 237] width 108 height 16
click at [938, 204] on icon at bounding box center [947, 220] width 47 height 47
click at [924, 325] on icon at bounding box center [947, 326] width 47 height 47
click at [1081, 391] on link "View License Usage" at bounding box center [1071, 392] width 107 height 16
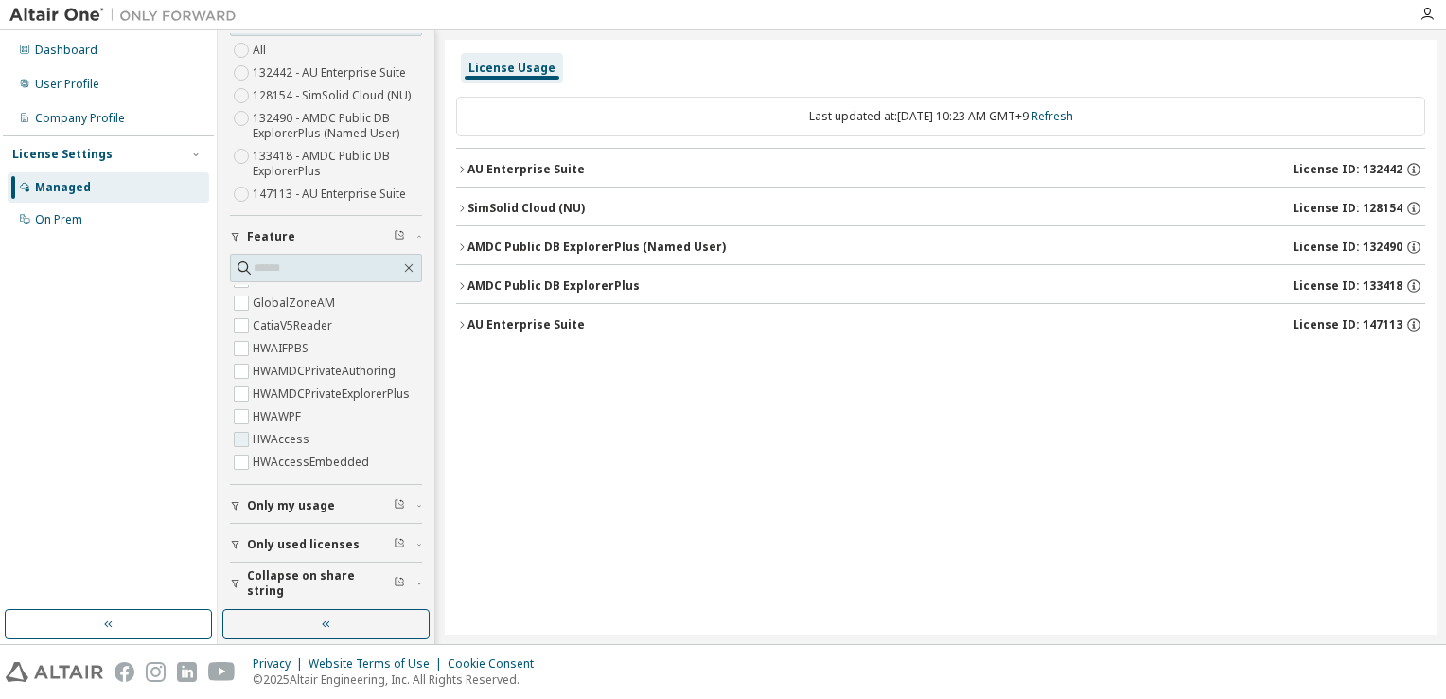
scroll to position [95, 0]
click at [310, 504] on span "Only my usage" at bounding box center [291, 505] width 88 height 15
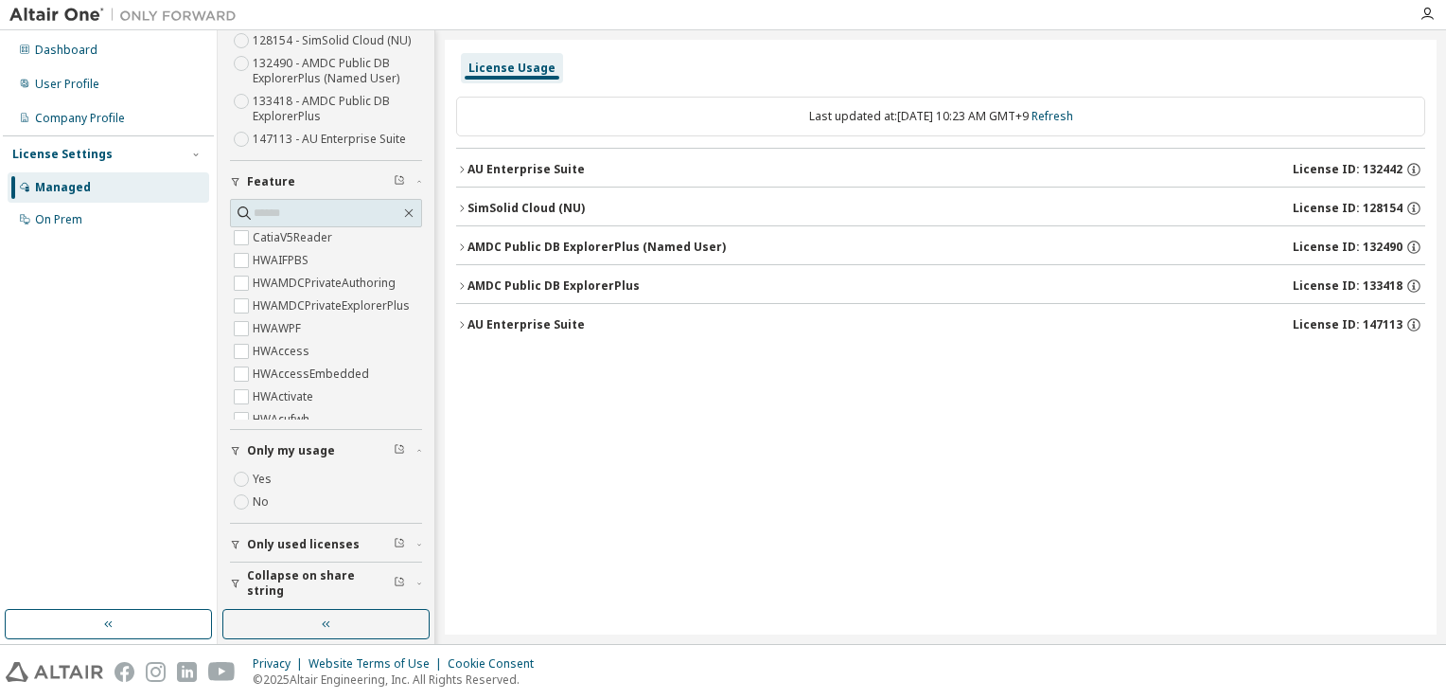
scroll to position [189, 0]
click at [327, 541] on span "Only used licenses" at bounding box center [303, 544] width 113 height 15
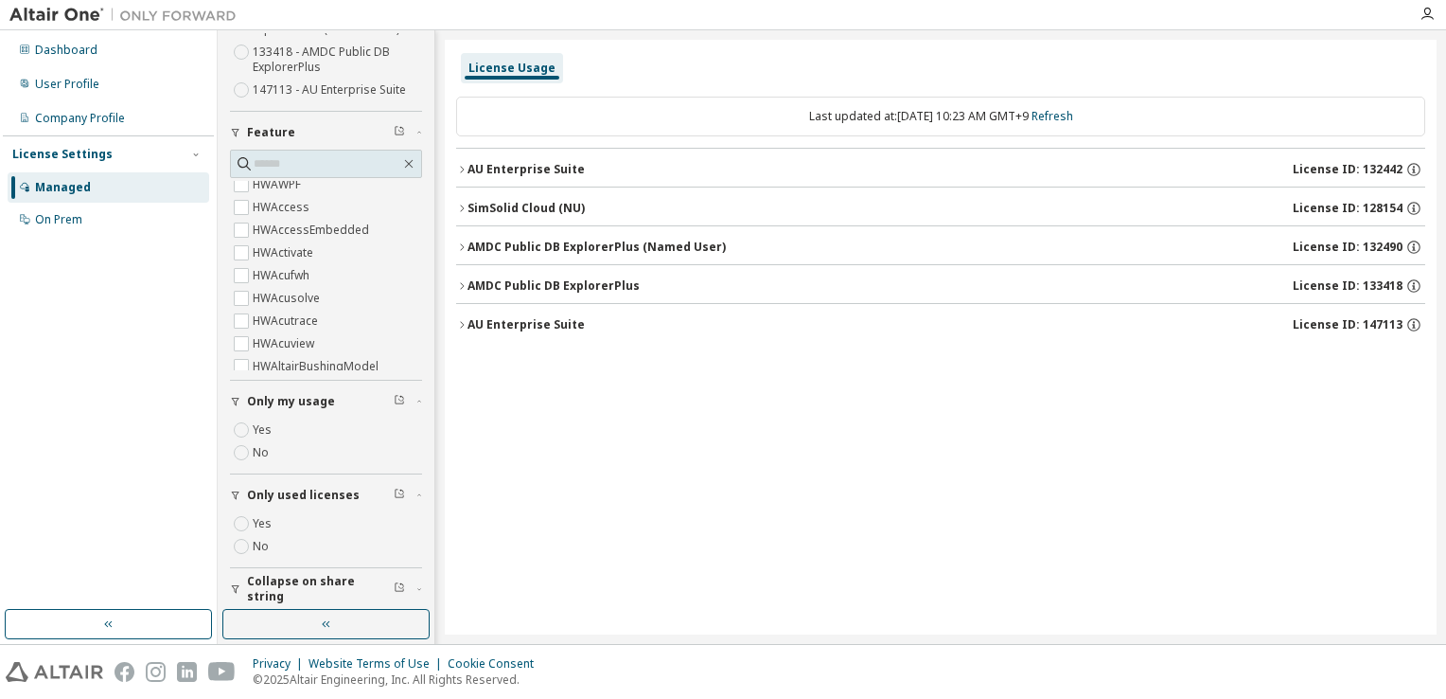
scroll to position [237, 0]
click at [313, 588] on span "Collapse on share string" at bounding box center [320, 583] width 147 height 30
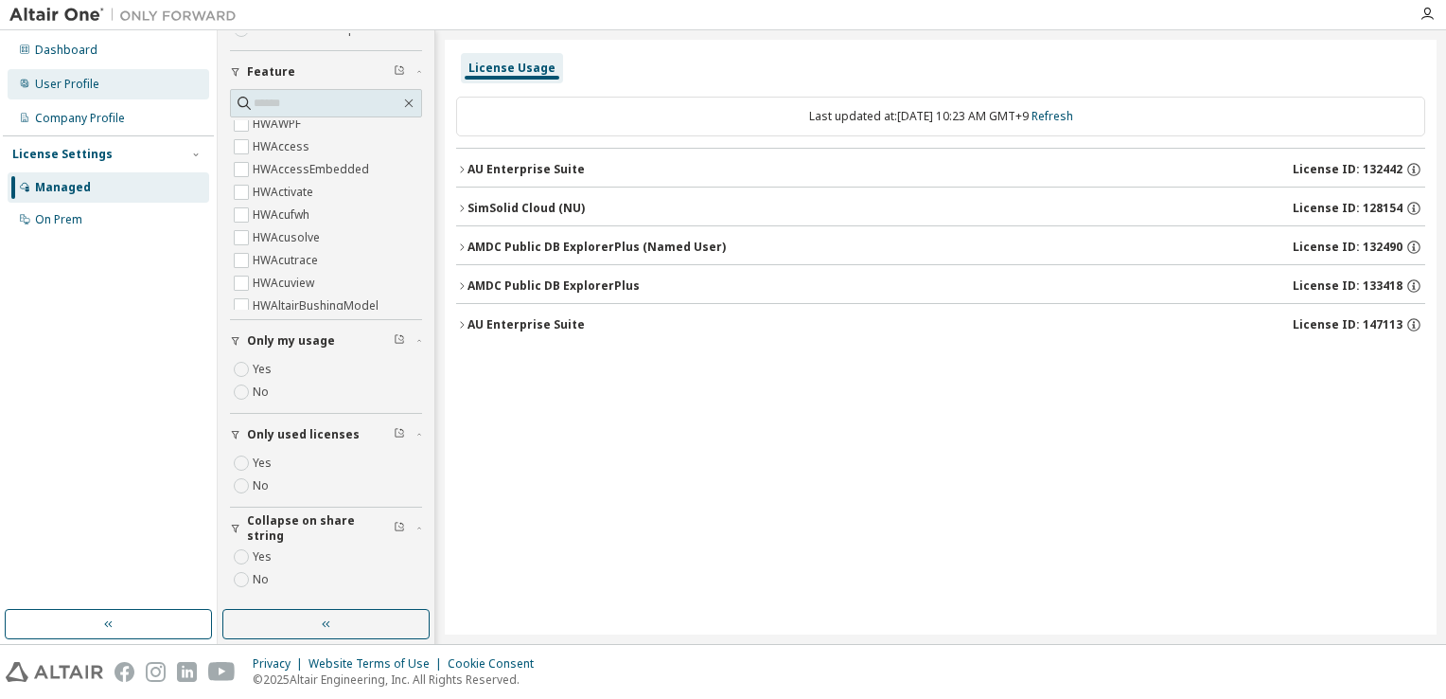
click at [102, 95] on div "User Profile" at bounding box center [109, 84] width 202 height 30
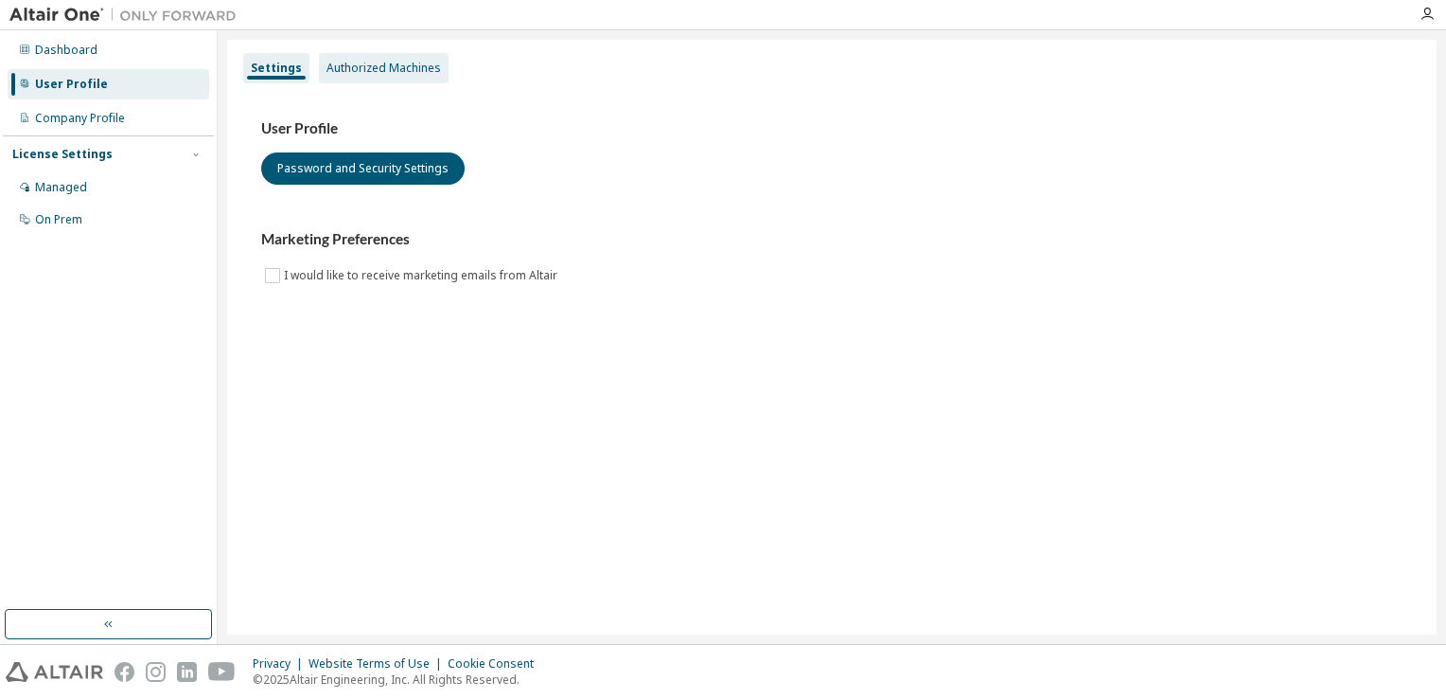
click at [427, 74] on div "Authorized Machines" at bounding box center [384, 68] width 115 height 15
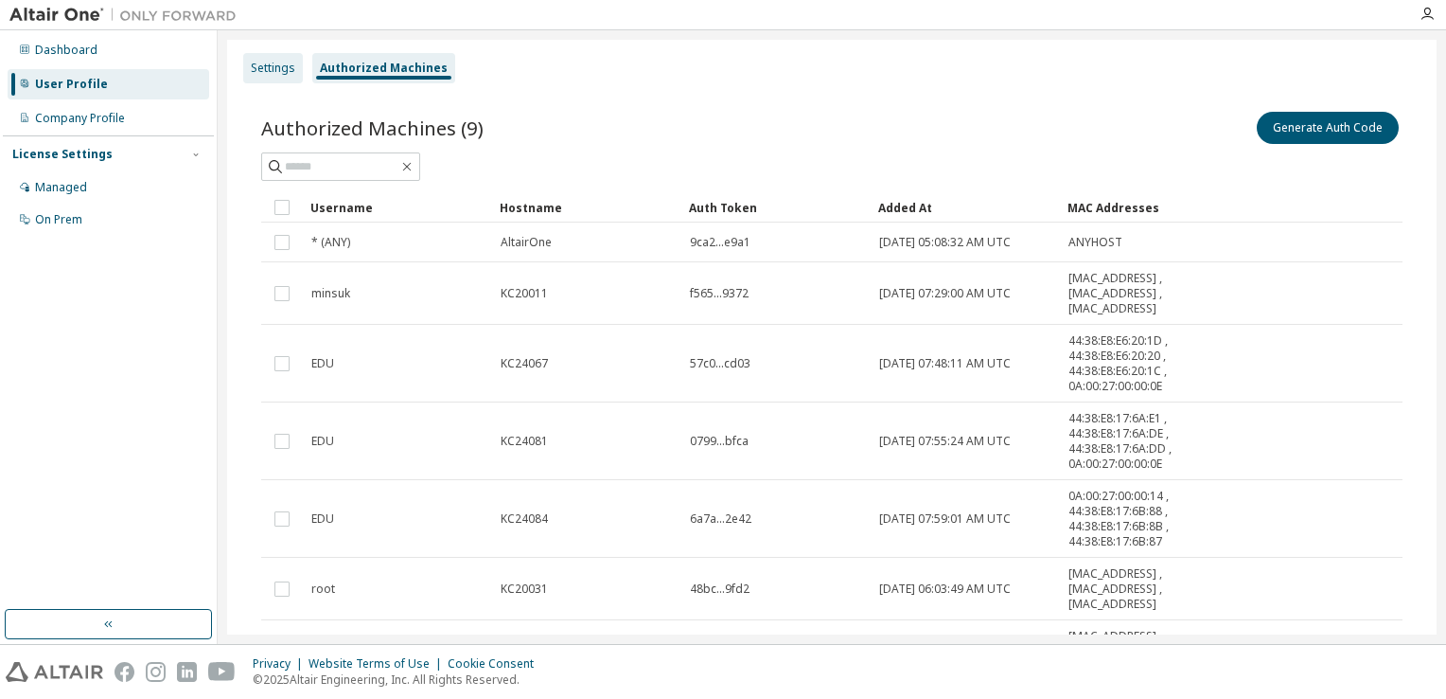
click at [265, 66] on div "Settings" at bounding box center [273, 68] width 44 height 15
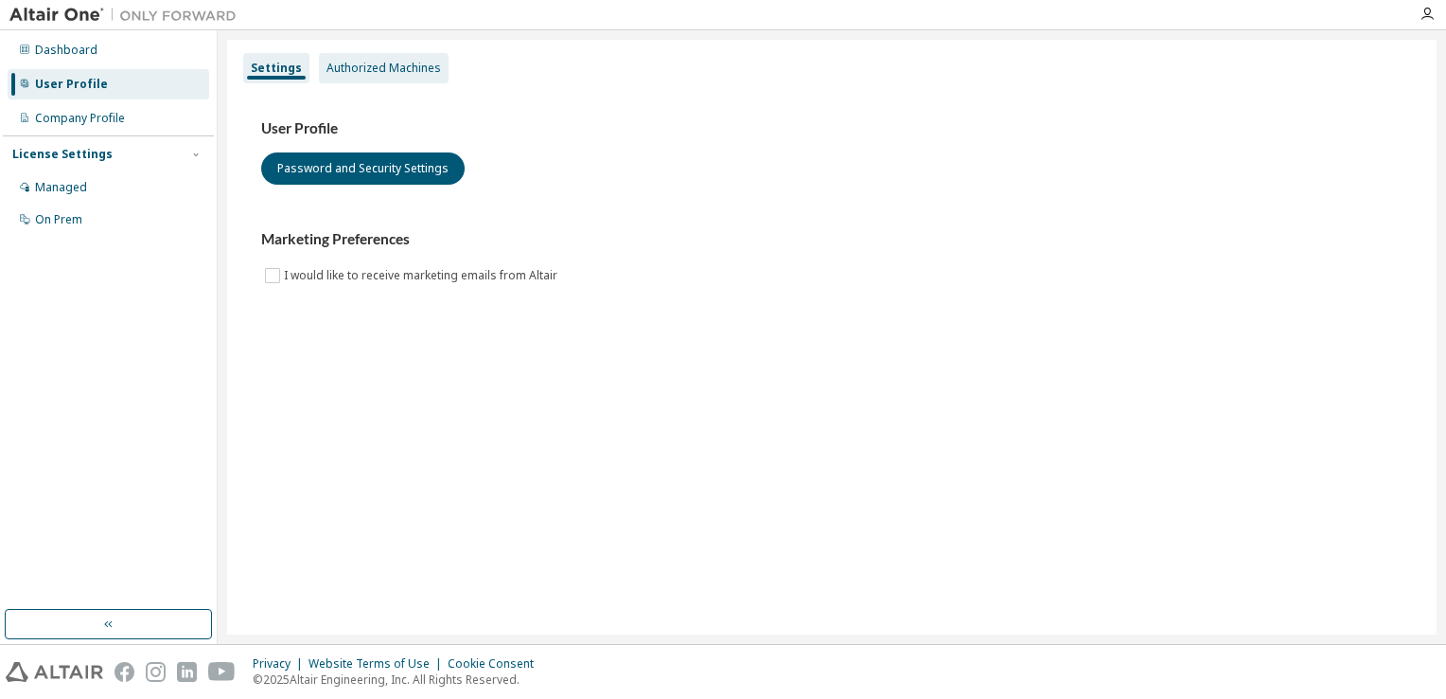
click at [362, 59] on div "Authorized Machines" at bounding box center [384, 68] width 130 height 30
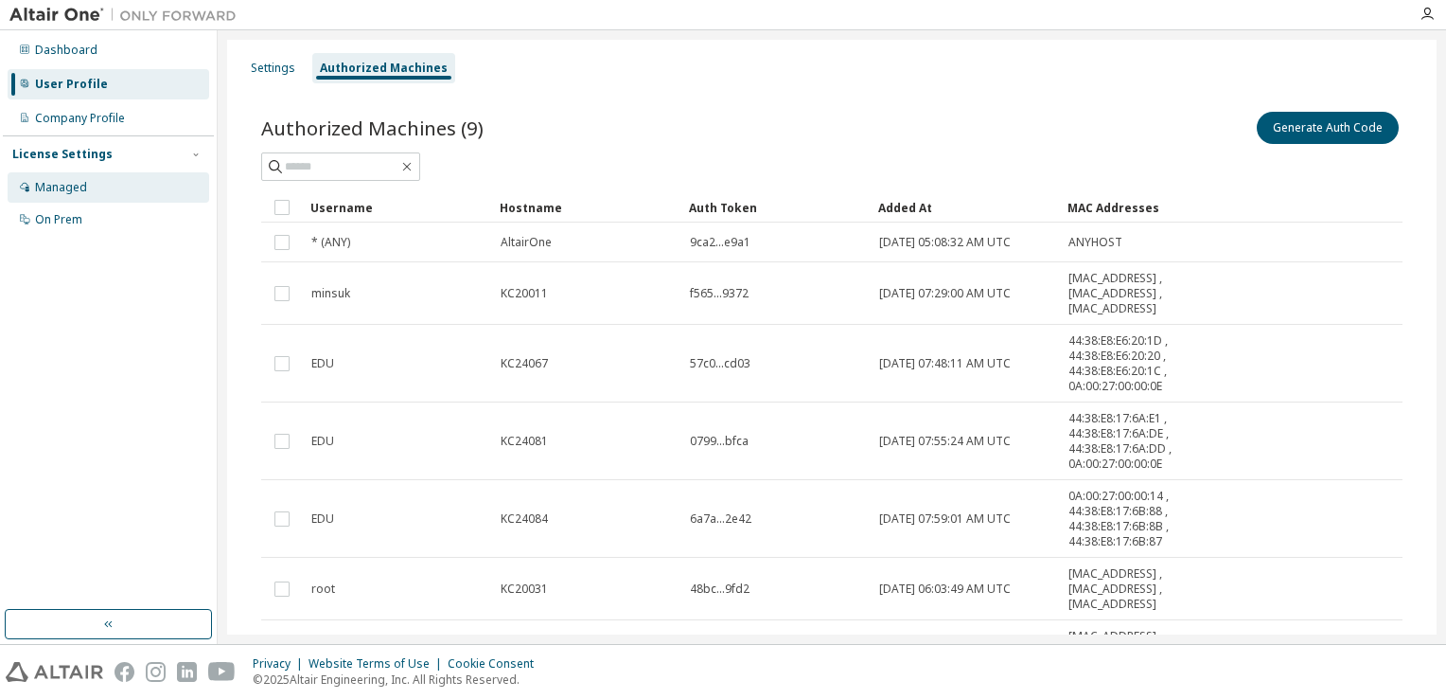
click at [96, 195] on div "Managed" at bounding box center [109, 187] width 202 height 30
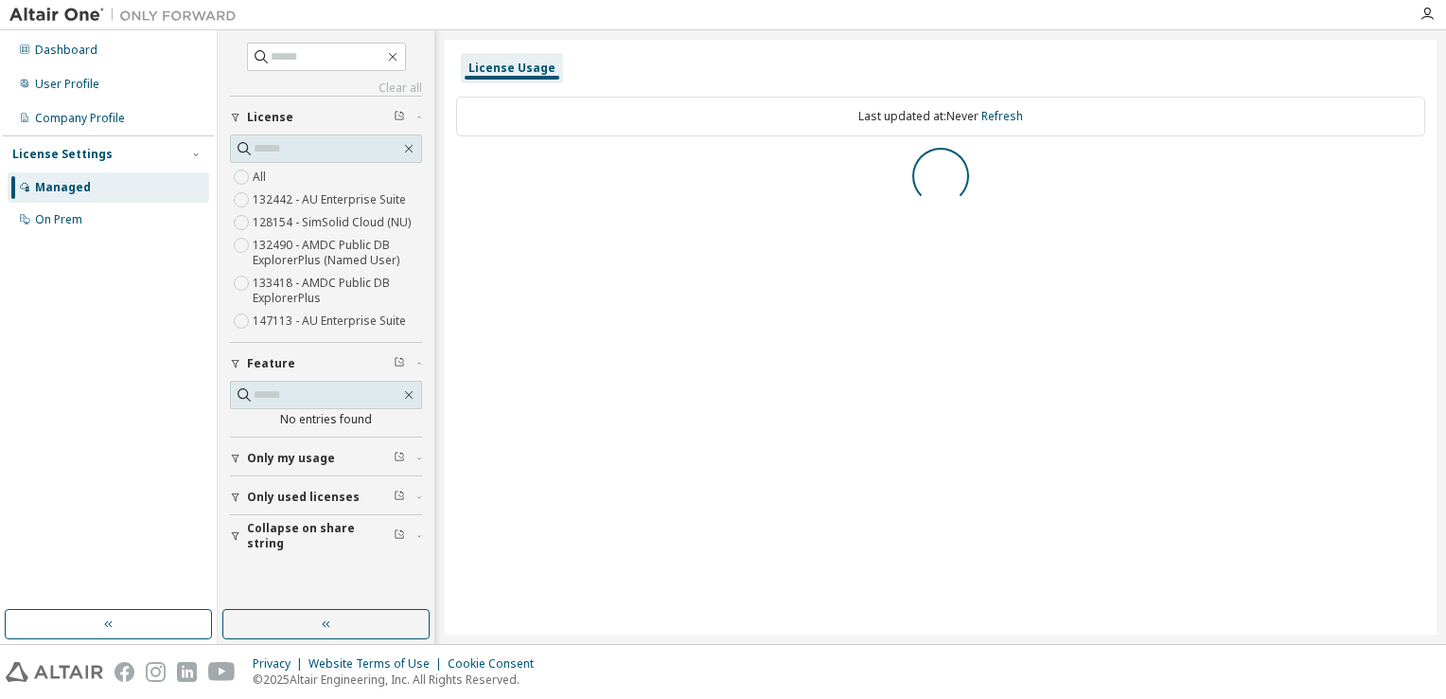
click at [112, 238] on div "Dashboard User Profile Company Profile License Settings Managed On Prem" at bounding box center [108, 320] width 211 height 574
click at [110, 225] on div "On Prem" at bounding box center [109, 219] width 202 height 30
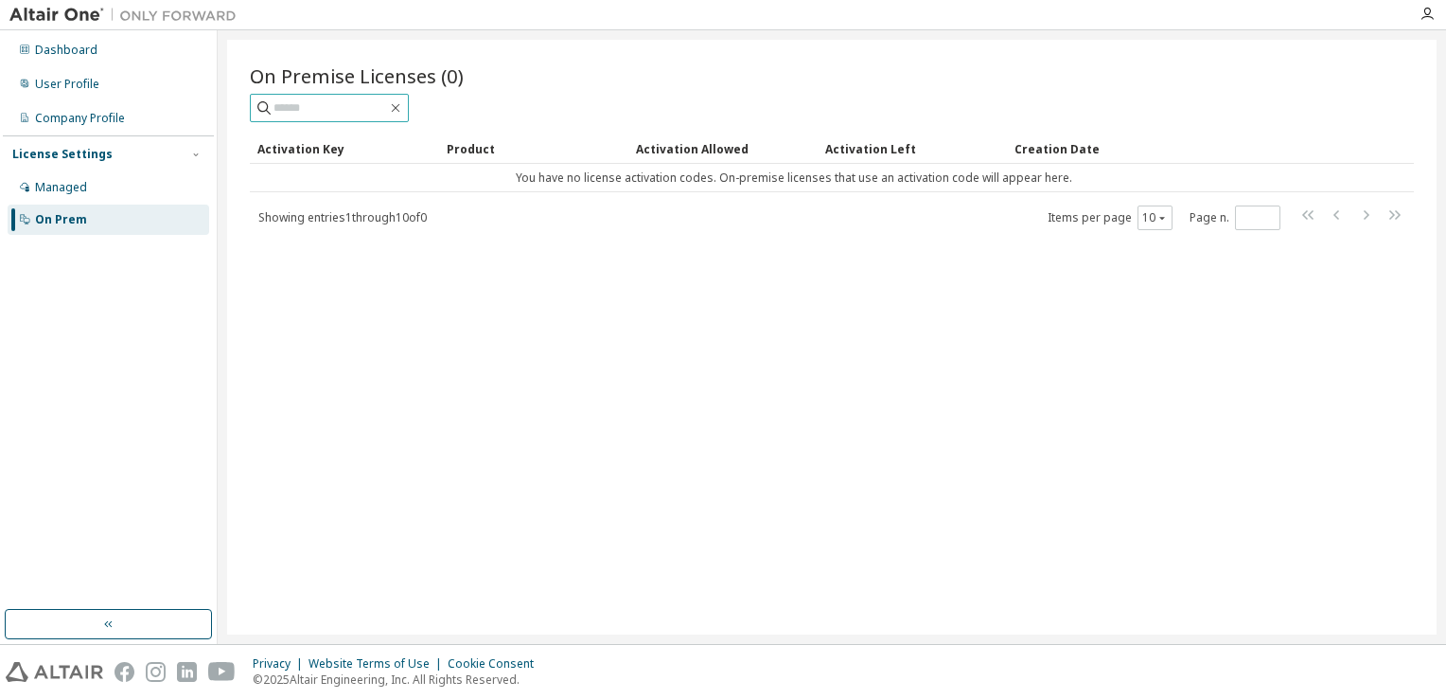
click at [374, 104] on input "text" at bounding box center [331, 107] width 114 height 19
drag, startPoint x: 131, startPoint y: 78, endPoint x: 139, endPoint y: 68, distance: 12.7
click at [133, 73] on div "User Profile" at bounding box center [109, 84] width 202 height 30
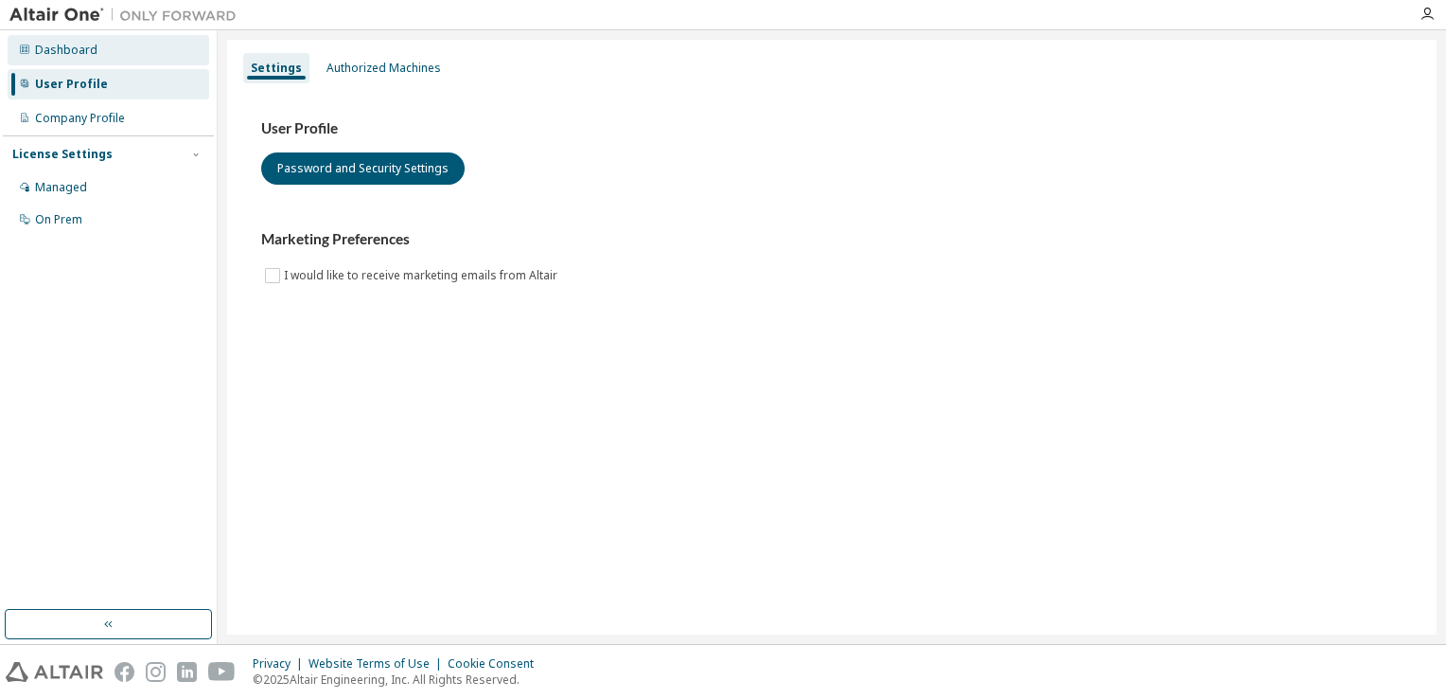
click at [102, 59] on div "Dashboard" at bounding box center [109, 50] width 202 height 30
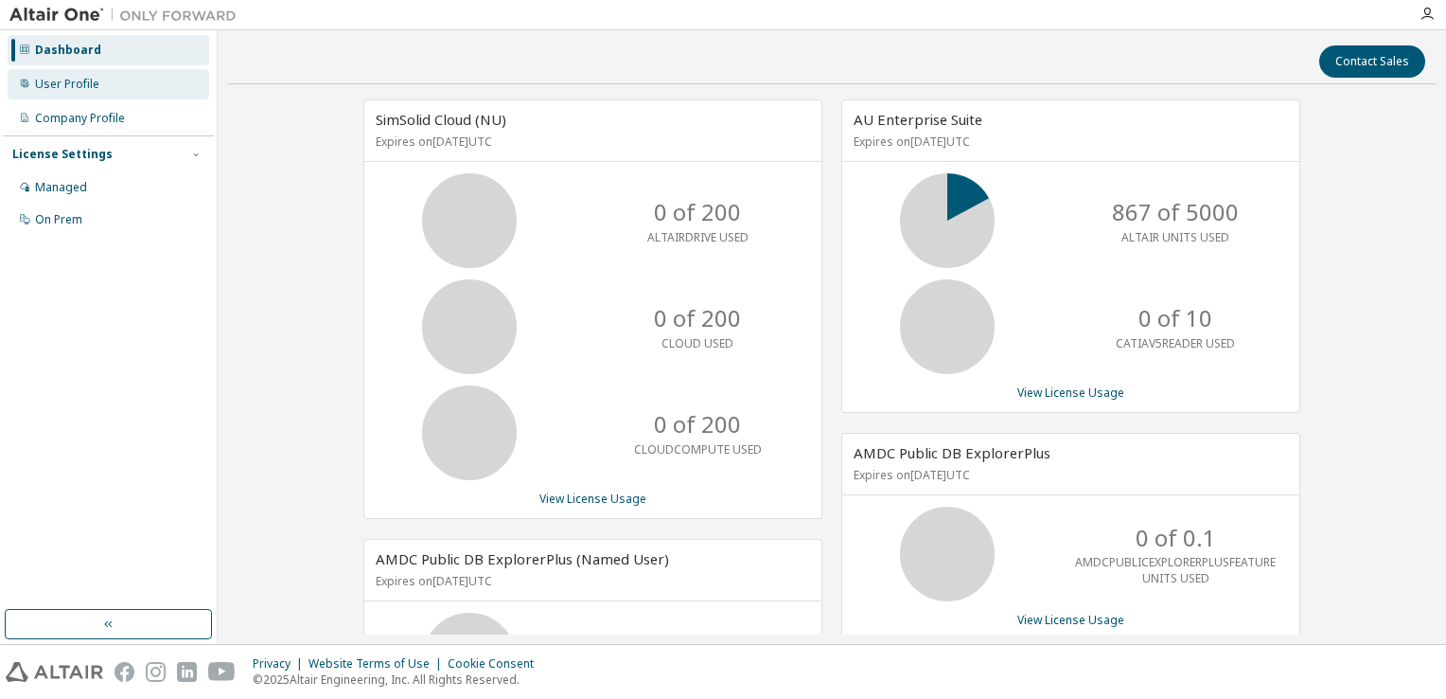
click at [34, 82] on div "User Profile" at bounding box center [109, 84] width 202 height 30
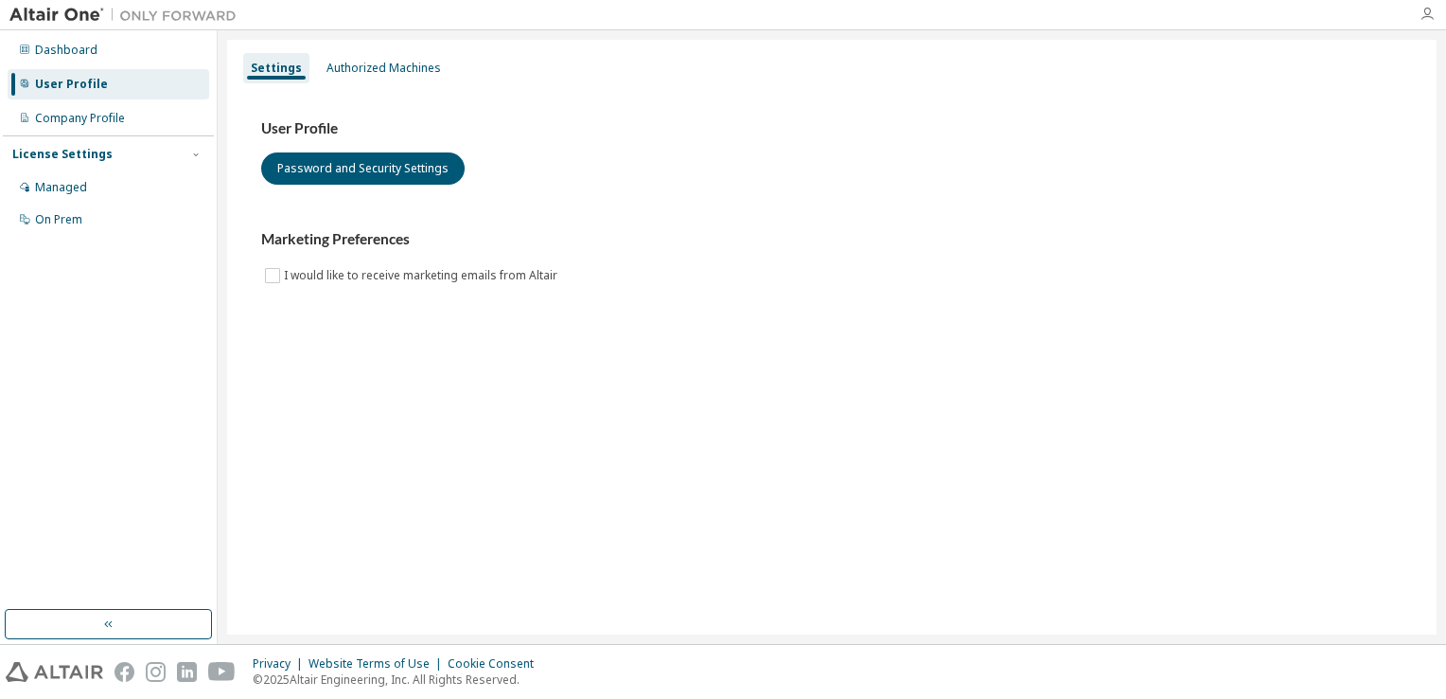
click at [1422, 13] on icon "button" at bounding box center [1427, 14] width 15 height 15
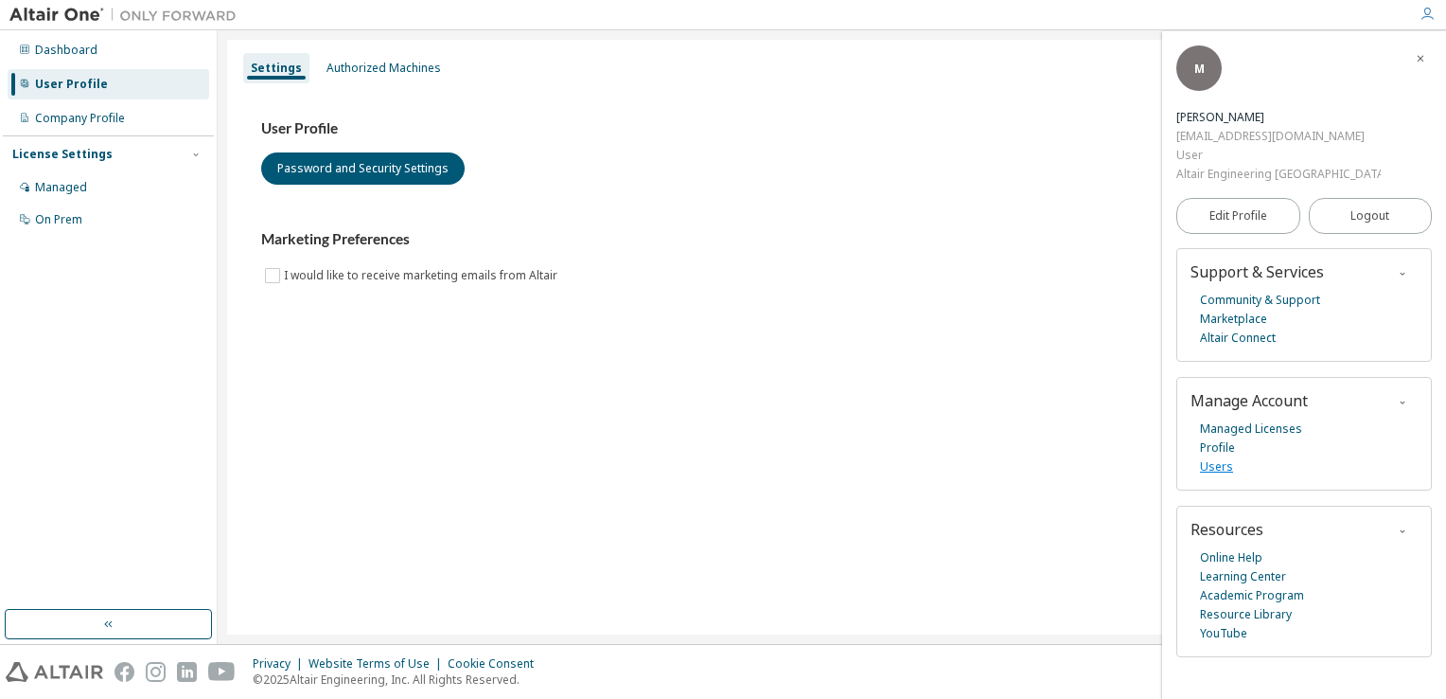
click at [1225, 457] on link "Users" at bounding box center [1216, 466] width 33 height 19
click at [655, 505] on div "Settings Authorized Machines User Profile Password and Security Settings Market…" at bounding box center [832, 337] width 1210 height 594
click at [400, 172] on button "Password and Security Settings" at bounding box center [363, 168] width 204 height 32
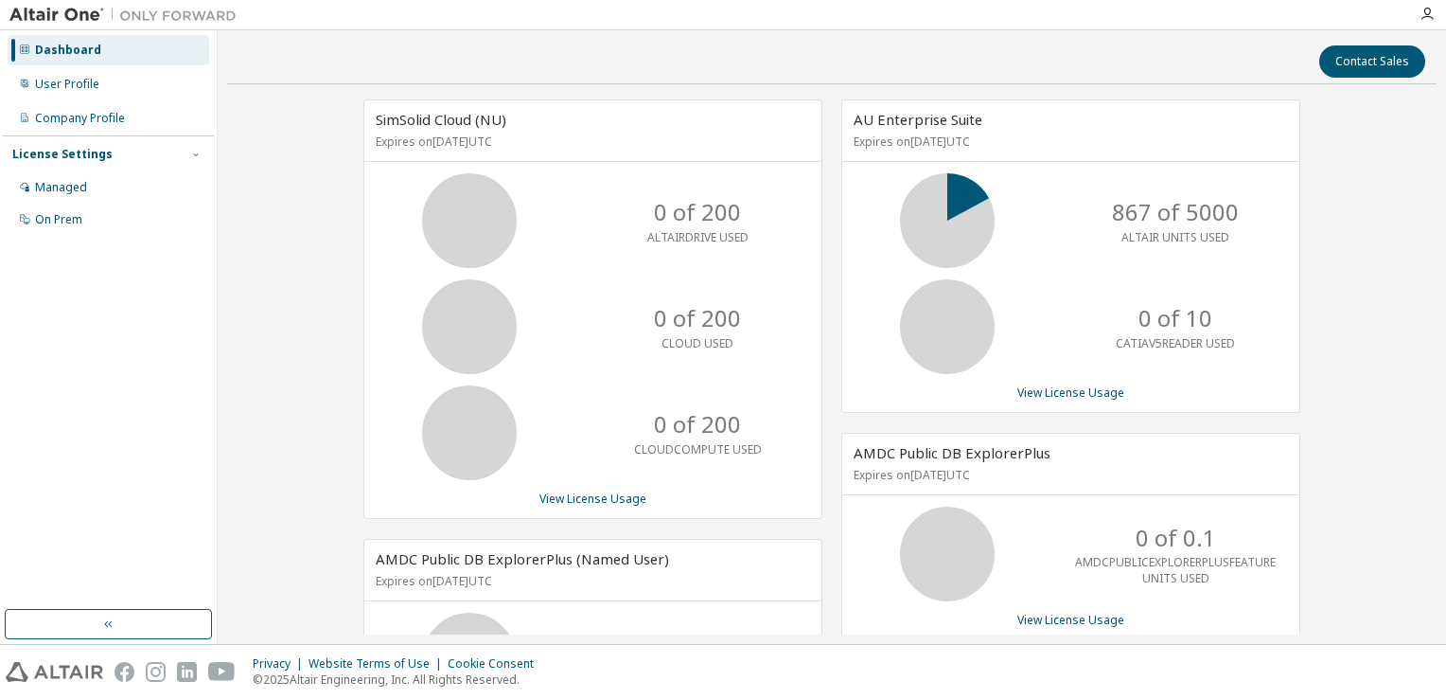
click at [194, 153] on icon "button" at bounding box center [195, 154] width 11 height 11
drag, startPoint x: 111, startPoint y: 310, endPoint x: 60, endPoint y: 242, distance: 85.2
click at [60, 242] on div "Dashboard User Profile Company Profile License Settings Managed On Prem" at bounding box center [108, 320] width 211 height 574
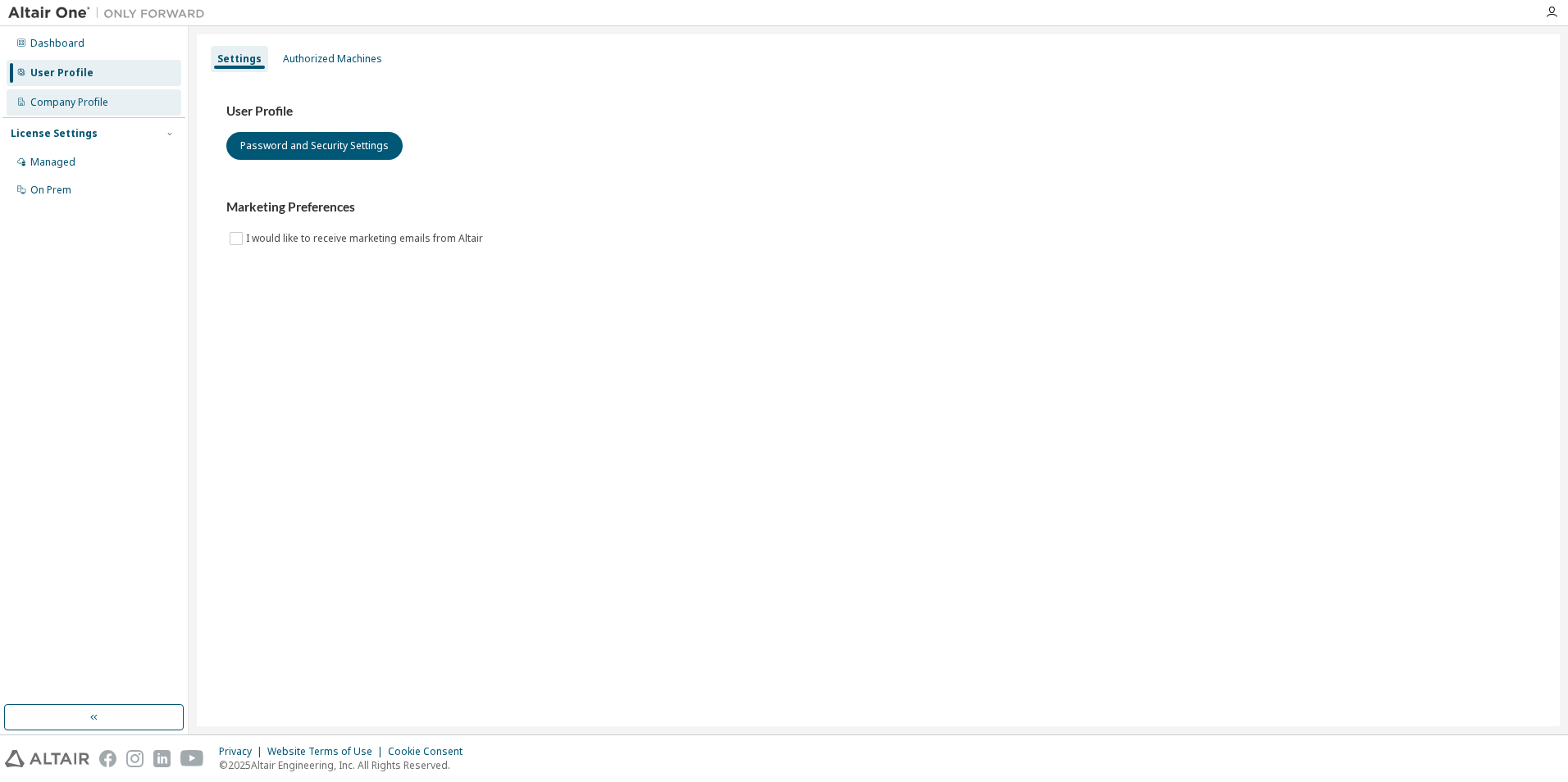
click at [50, 94] on div "Company Profile" at bounding box center [94, 102] width 175 height 26
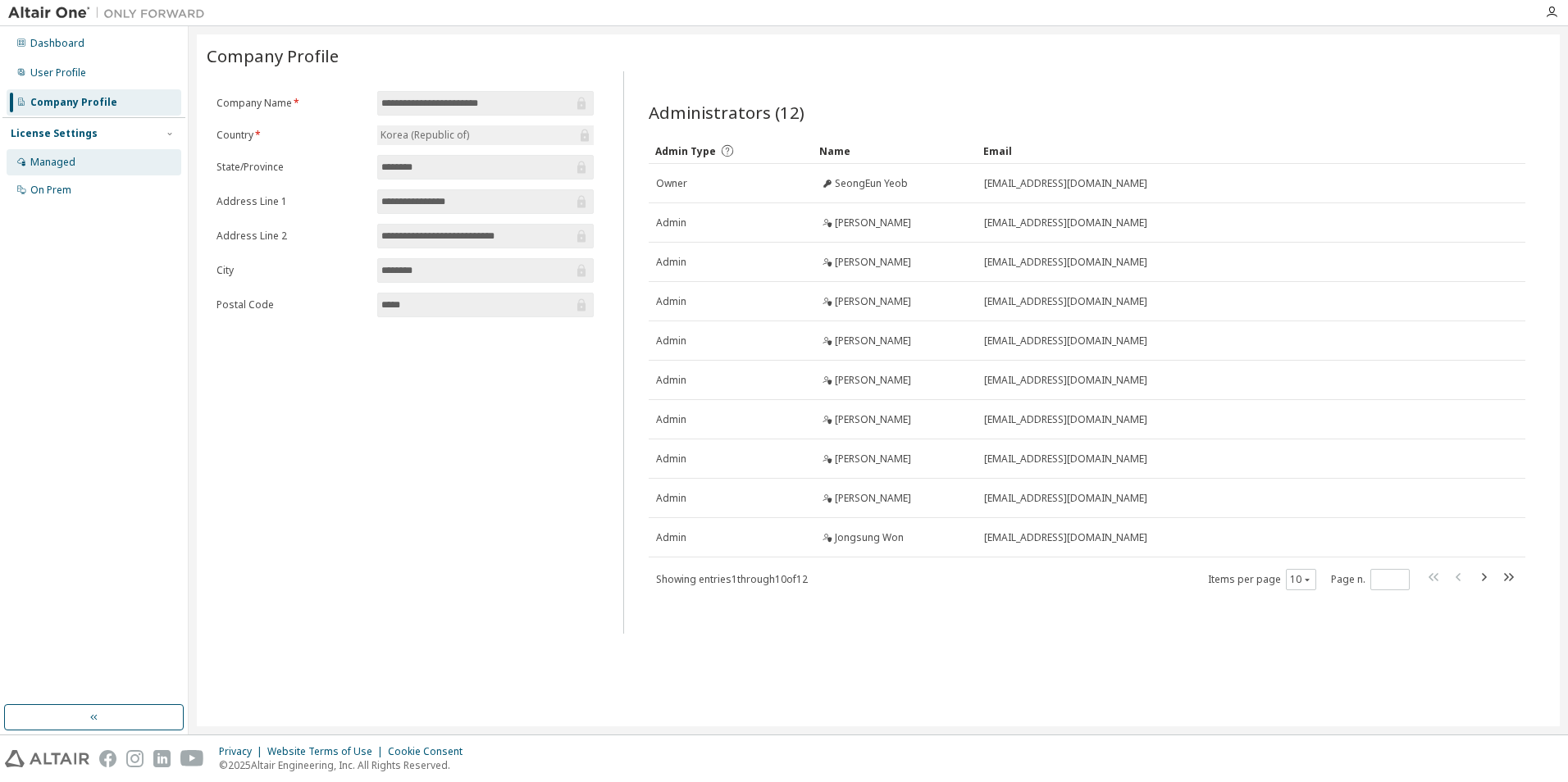
click at [119, 156] on div "Managed" at bounding box center [94, 162] width 175 height 26
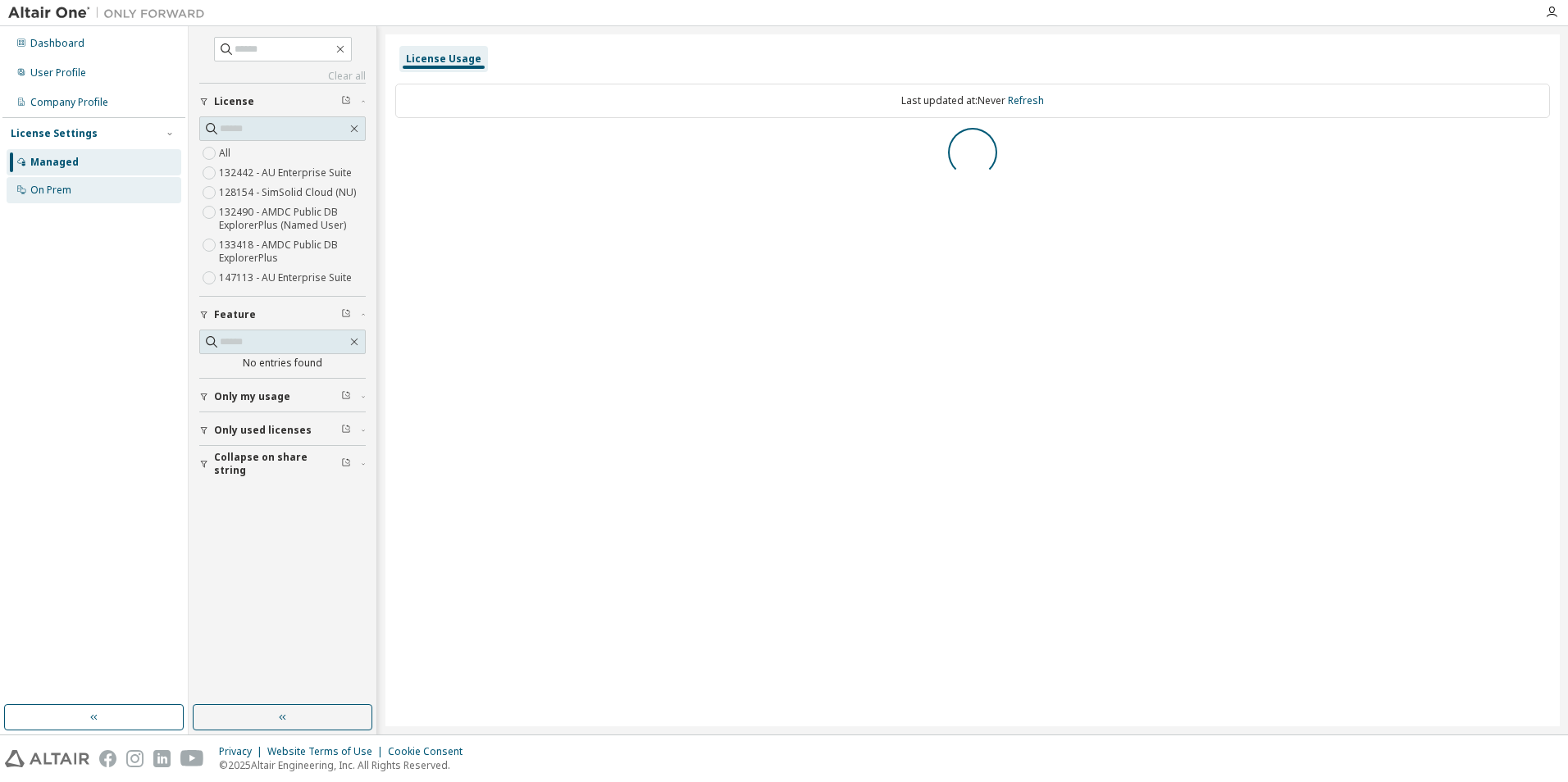
click at [94, 195] on div "On Prem" at bounding box center [94, 190] width 175 height 26
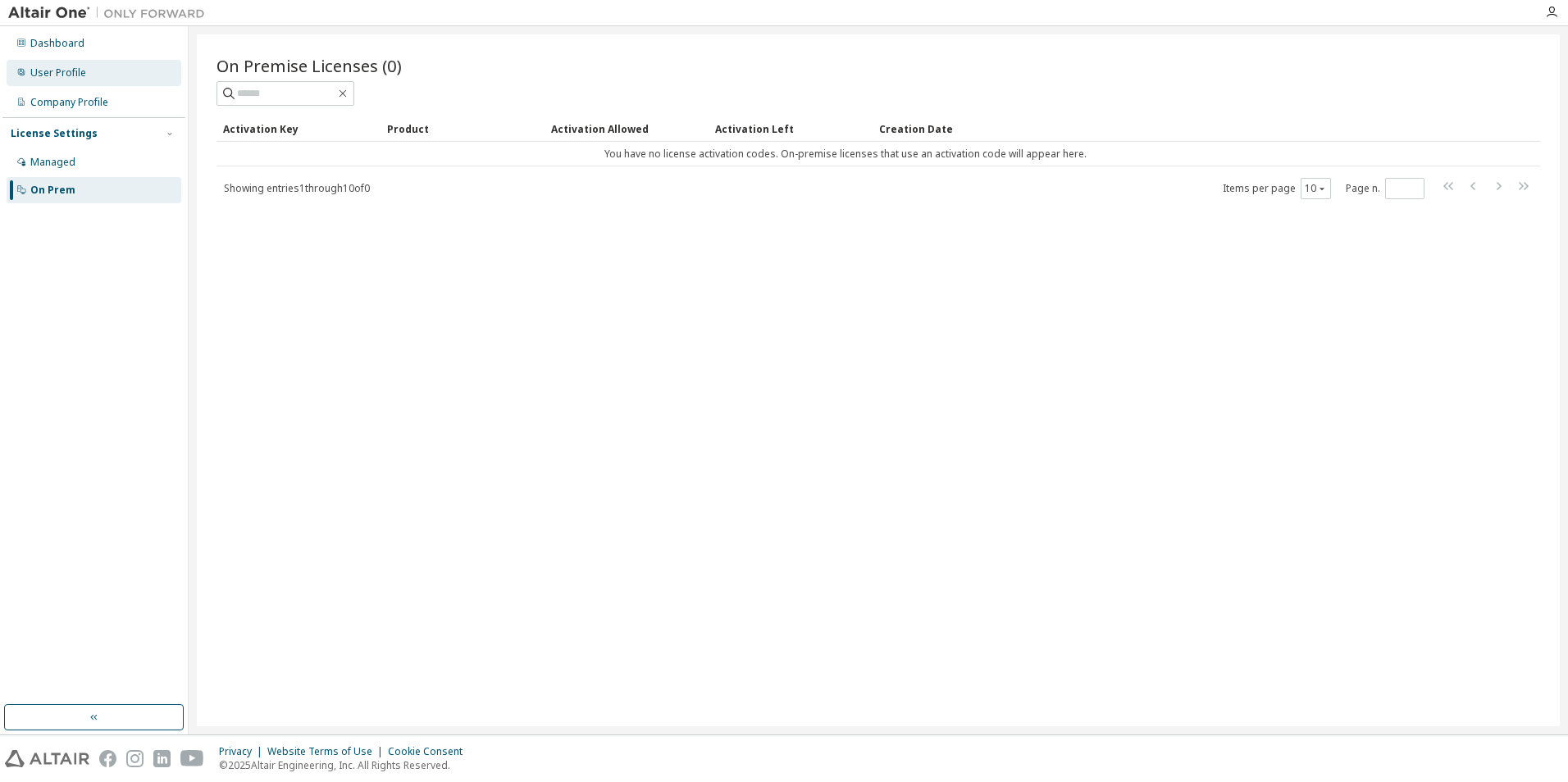
click at [79, 67] on div "User Profile" at bounding box center [58, 73] width 55 height 13
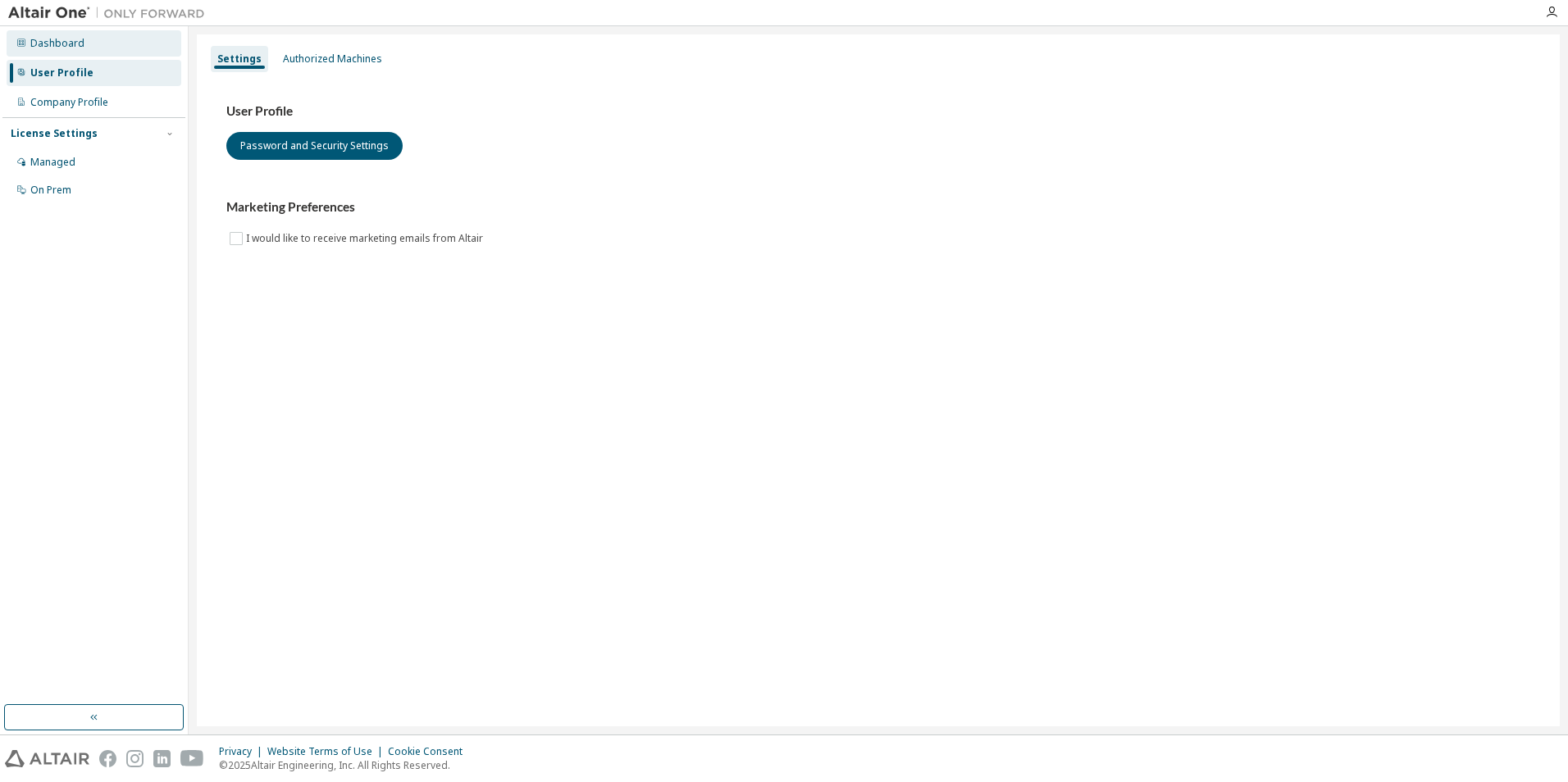
click at [63, 45] on div "Dashboard" at bounding box center [57, 43] width 54 height 13
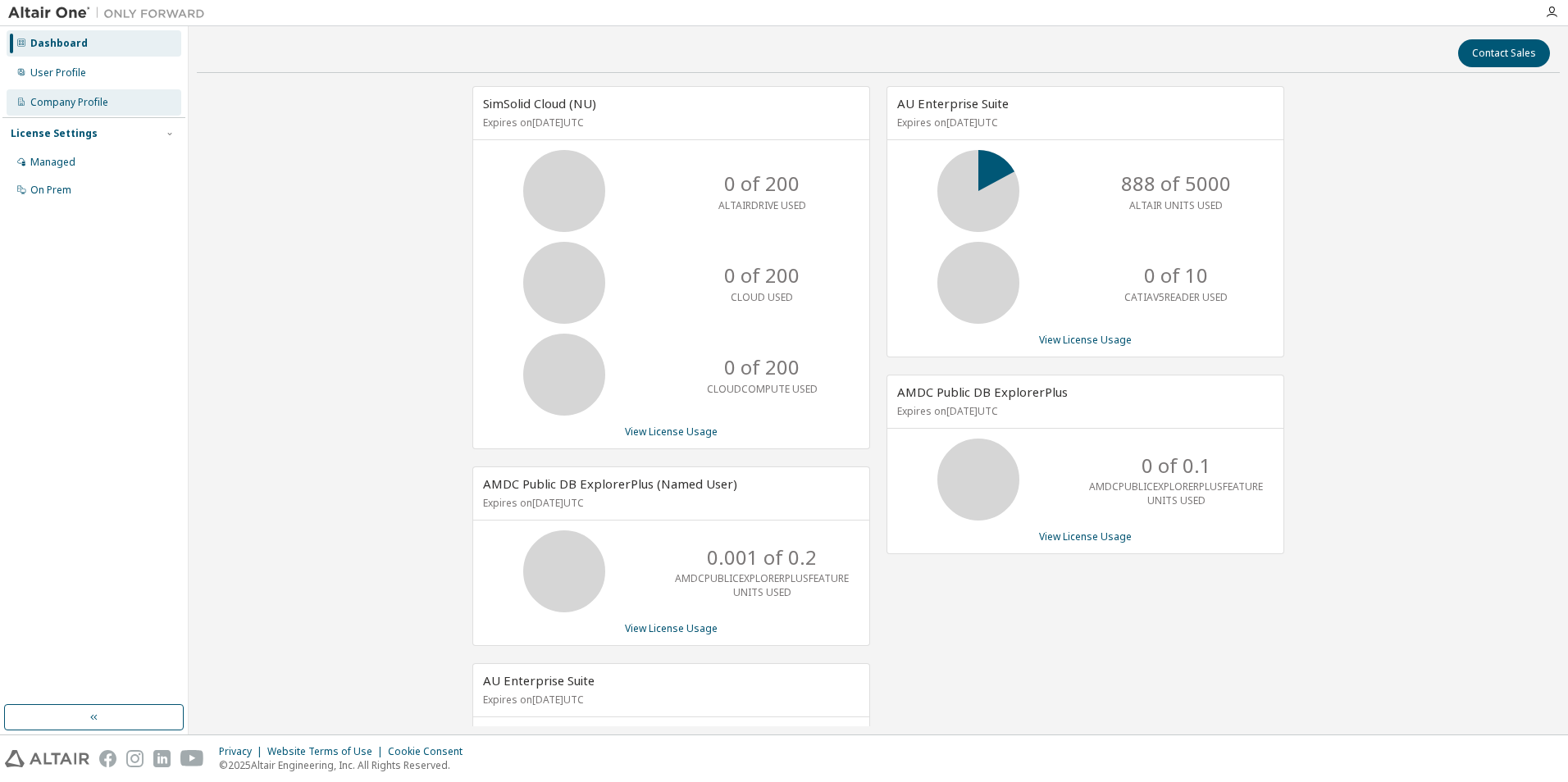
click at [88, 112] on div "Company Profile" at bounding box center [94, 102] width 175 height 26
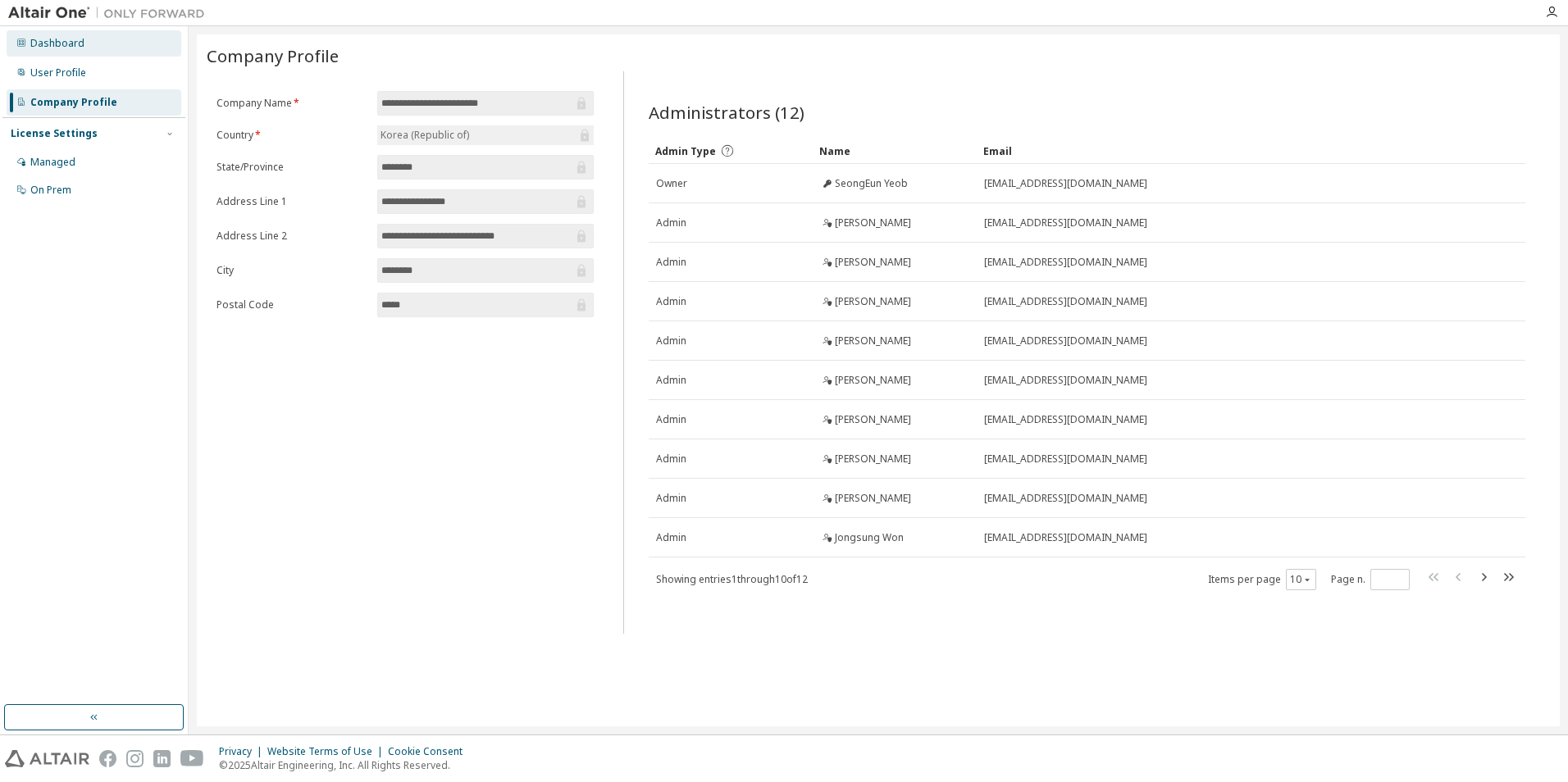
click at [109, 47] on div "Dashboard" at bounding box center [94, 43] width 175 height 26
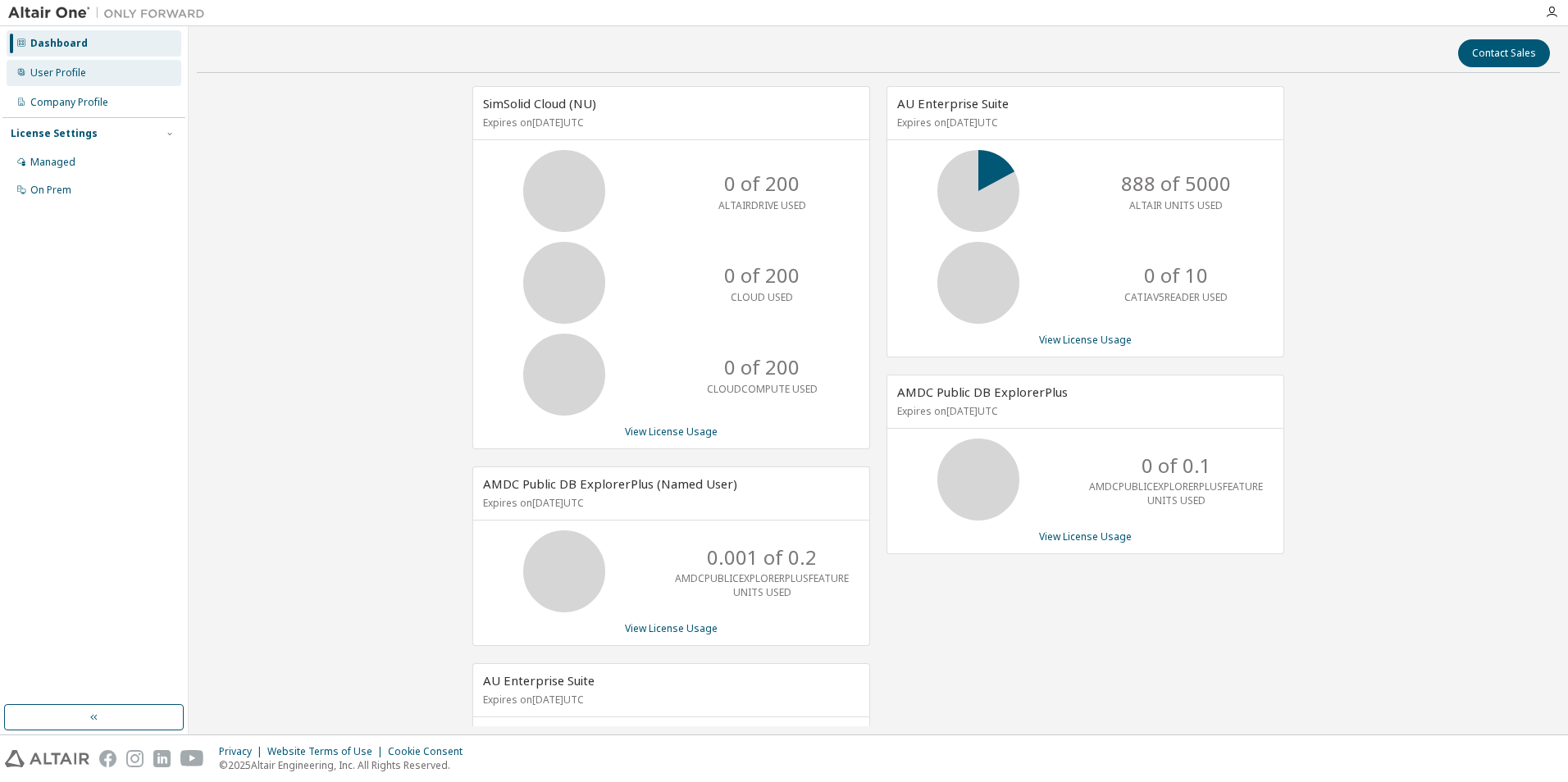
click at [77, 63] on div "User Profile" at bounding box center [94, 73] width 175 height 26
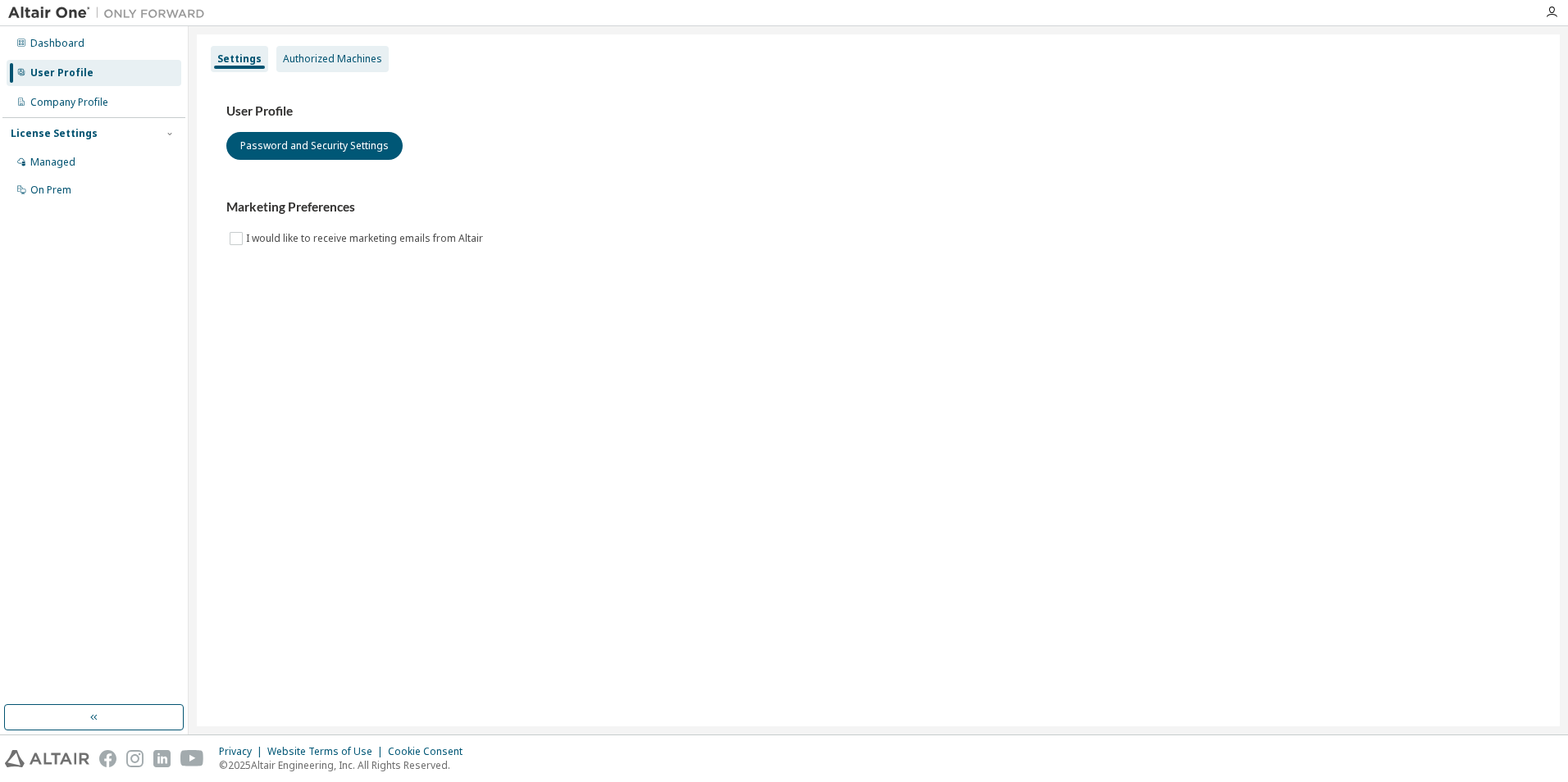
click at [368, 53] on div "Authorized Machines" at bounding box center [333, 59] width 100 height 13
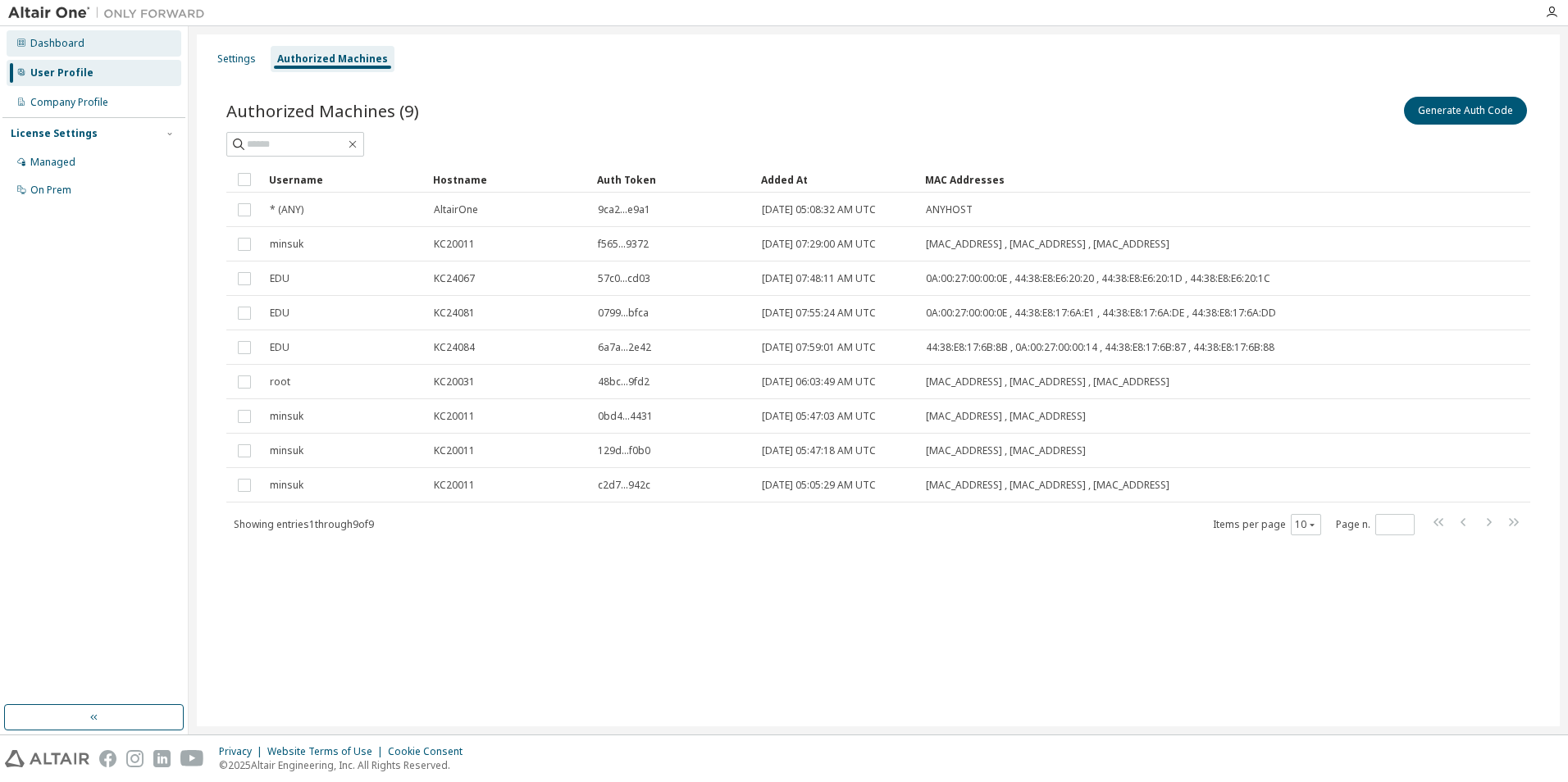
click at [55, 53] on div "Dashboard" at bounding box center [94, 43] width 175 height 26
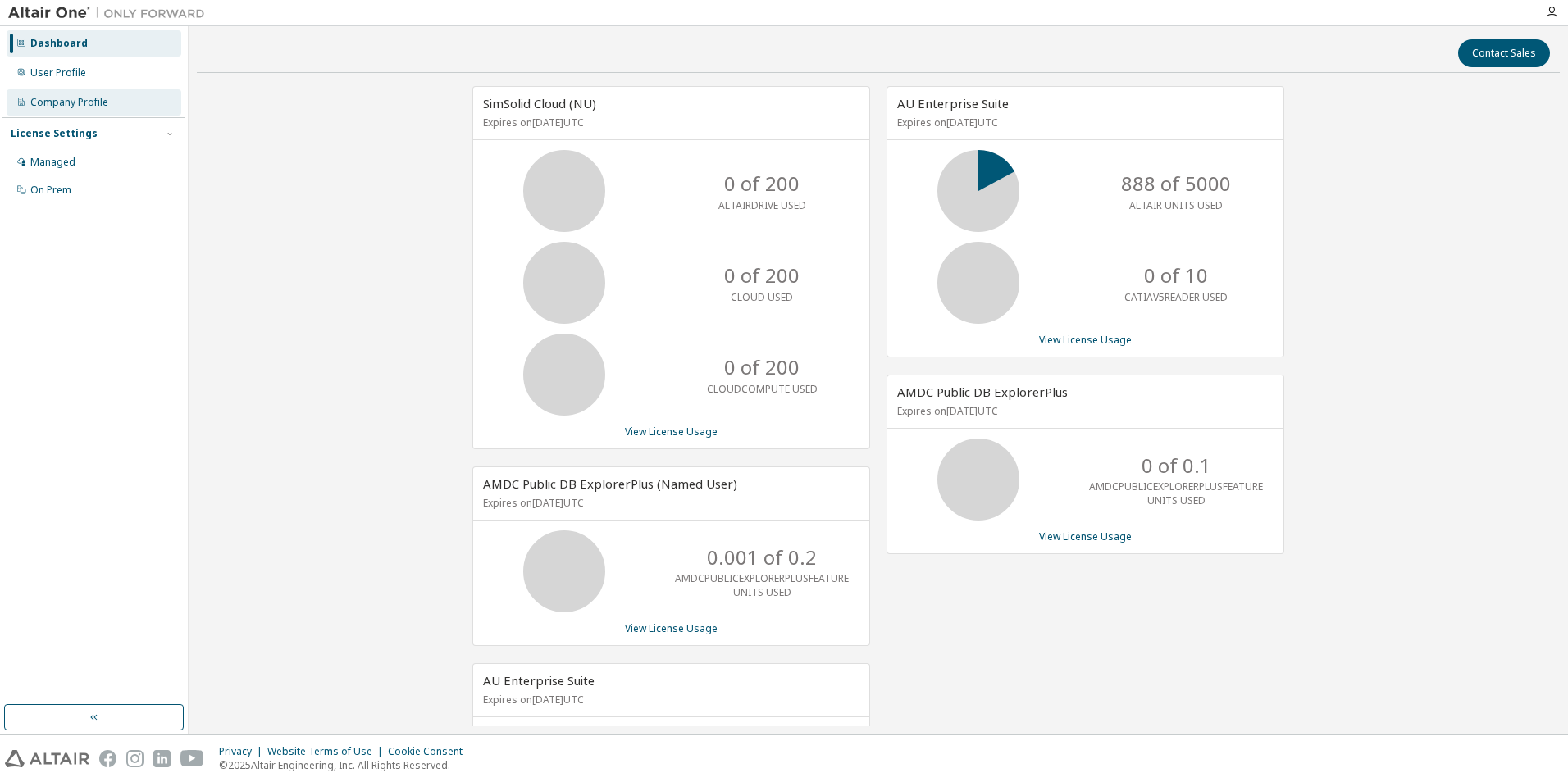
drag, startPoint x: 101, startPoint y: 81, endPoint x: 116, endPoint y: 104, distance: 27.5
click at [101, 80] on div "User Profile" at bounding box center [94, 73] width 175 height 26
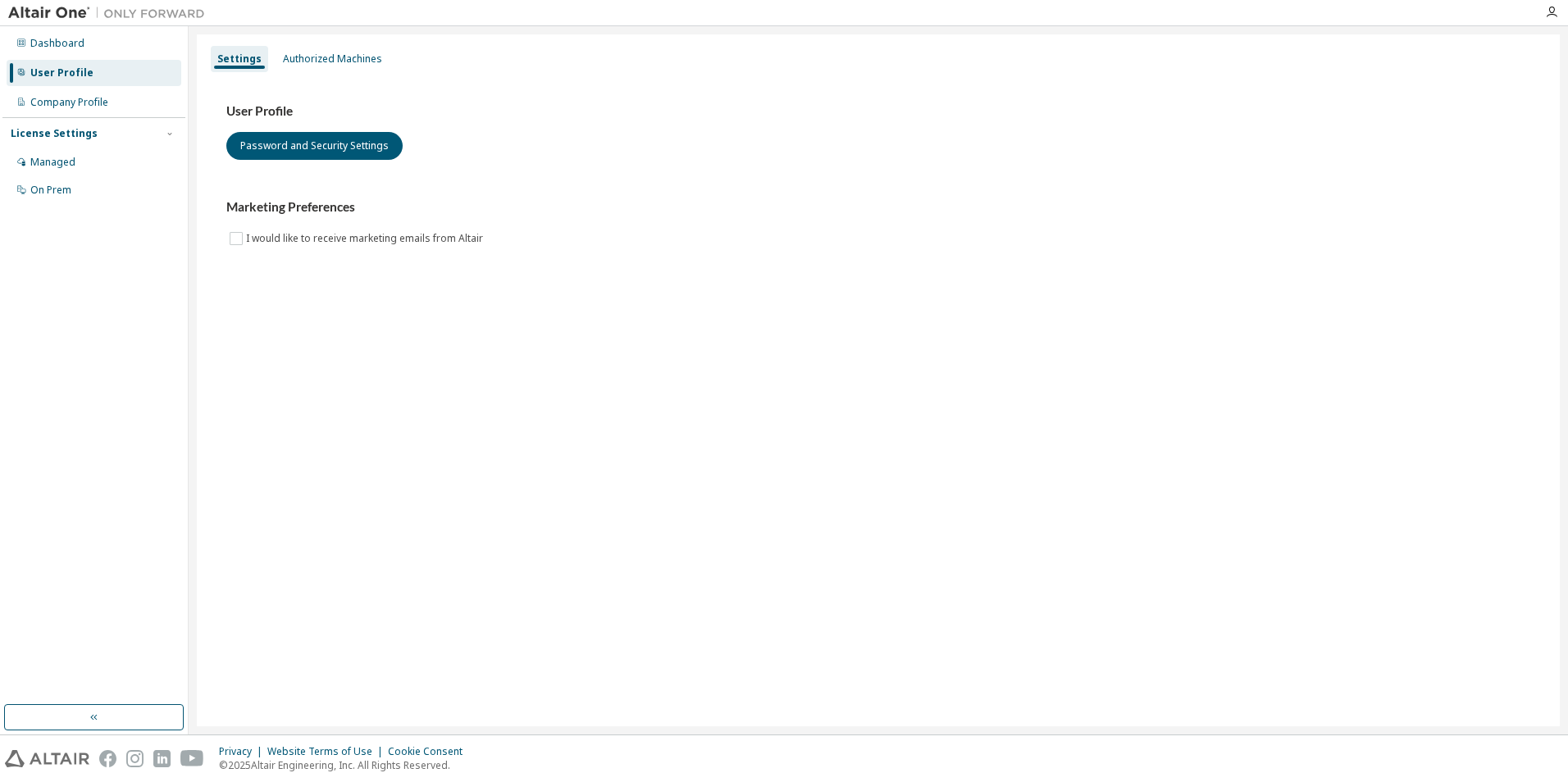
click at [146, 133] on div "License Settings" at bounding box center [94, 133] width 166 height 15
click at [81, 65] on div "User Profile" at bounding box center [94, 73] width 175 height 26
click at [923, 349] on div "Settings Authorized Machines User Profile Password and Security Settings Market…" at bounding box center [878, 380] width 1363 height 692
click at [97, 152] on div "Managed" at bounding box center [94, 162] width 175 height 26
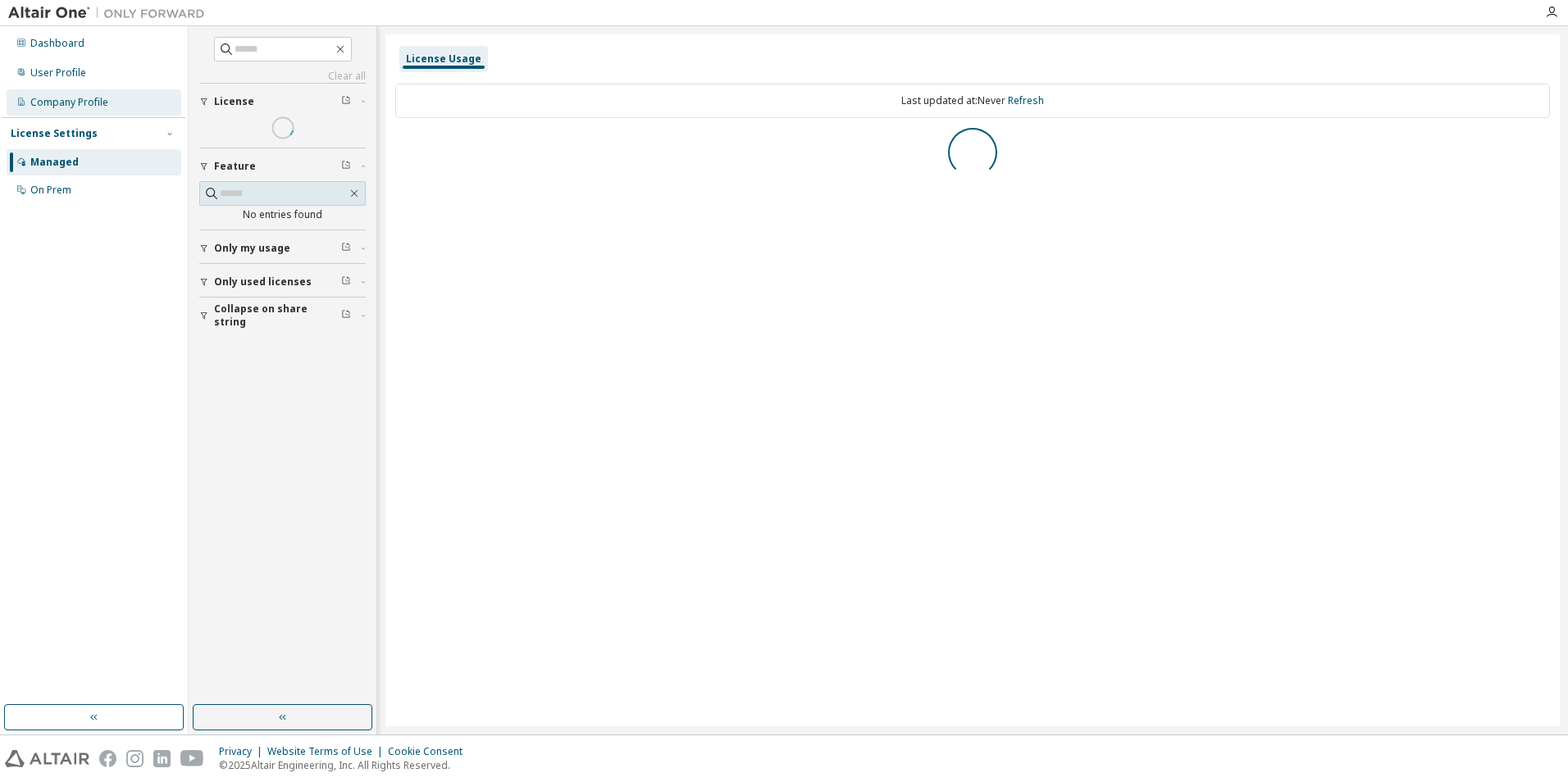
click at [73, 94] on div "Company Profile" at bounding box center [94, 102] width 175 height 26
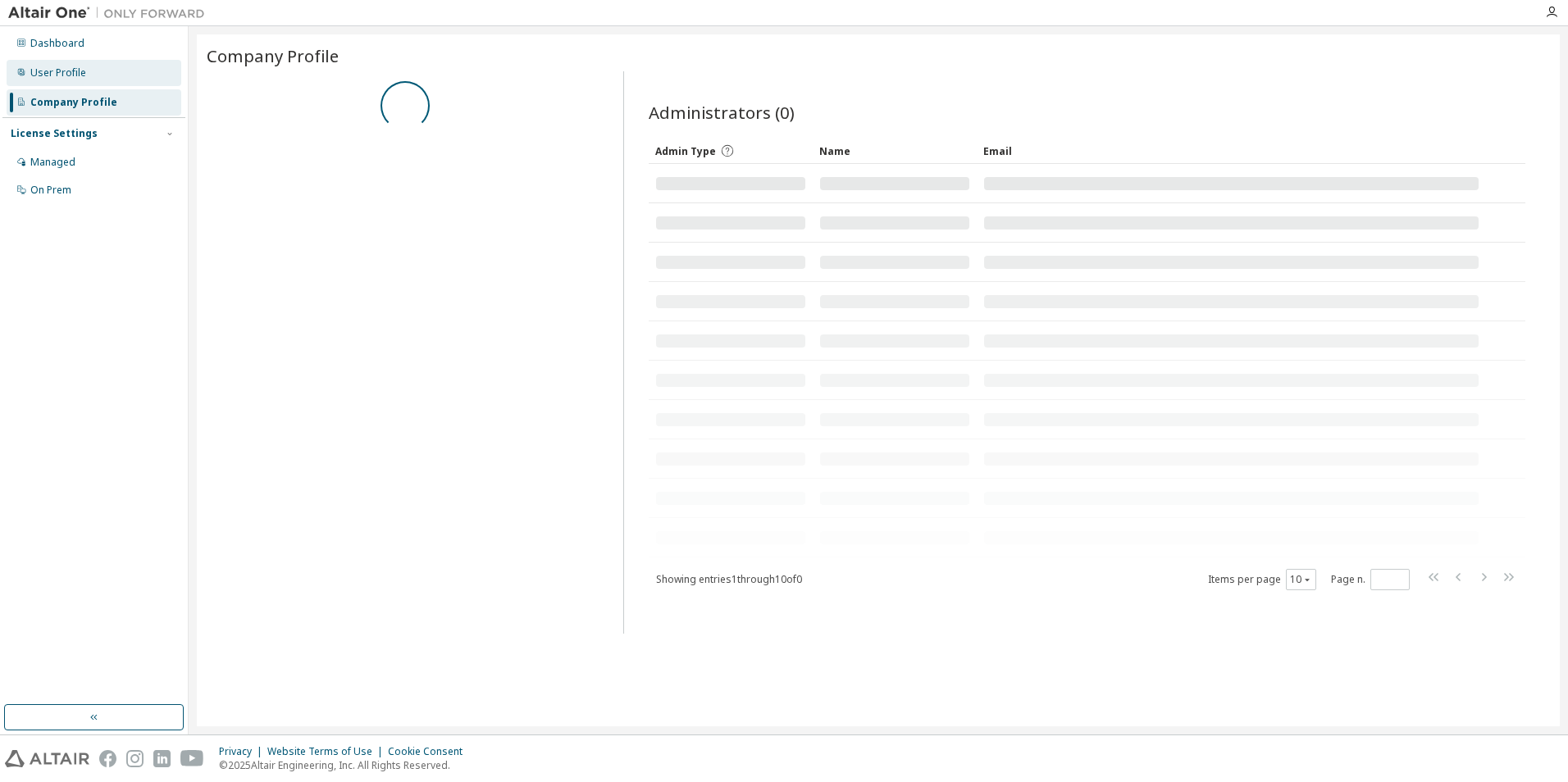
click at [73, 73] on div "User Profile" at bounding box center [58, 73] width 55 height 13
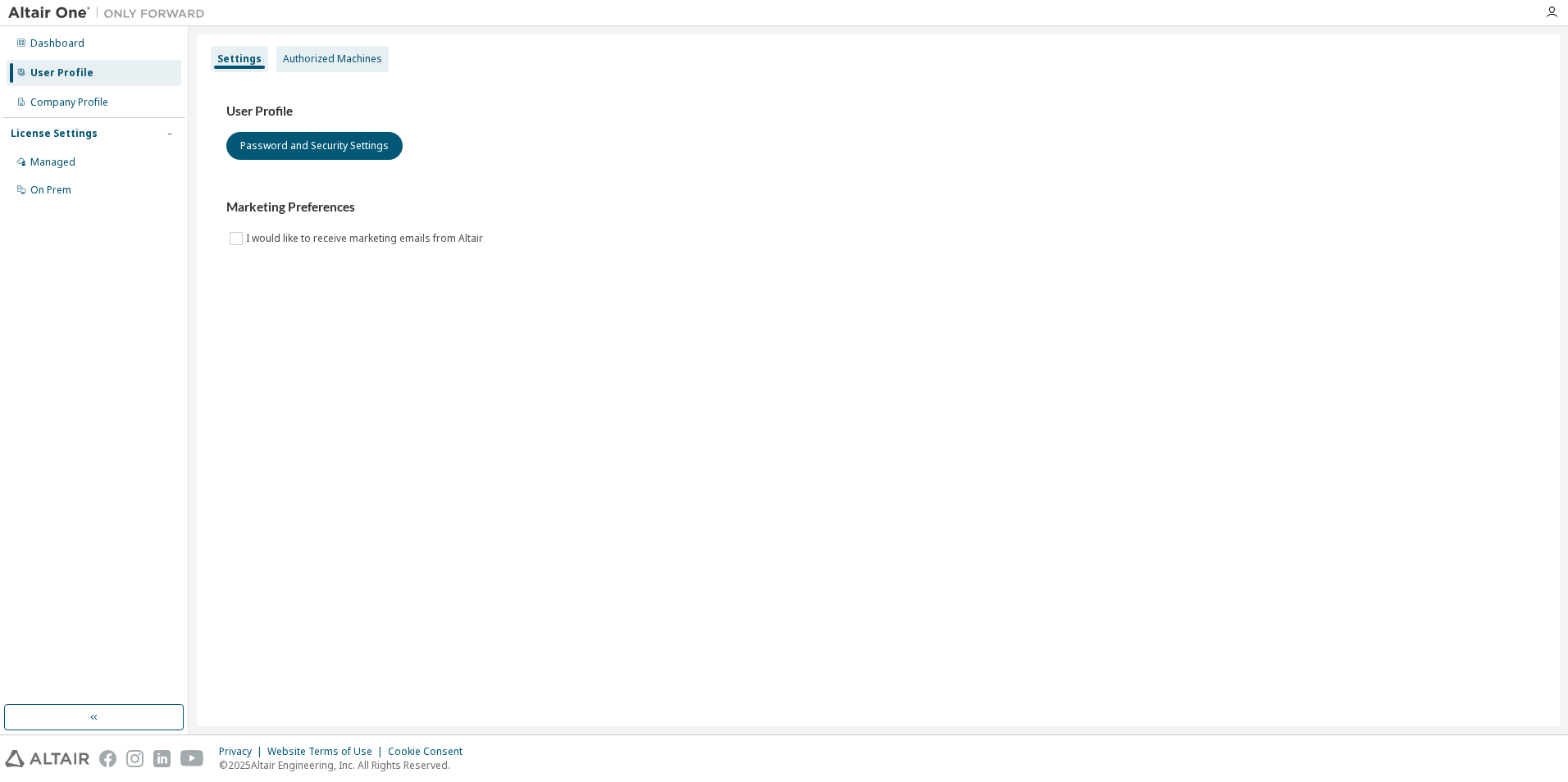
click at [323, 59] on div "Authorized Machines" at bounding box center [333, 59] width 100 height 13
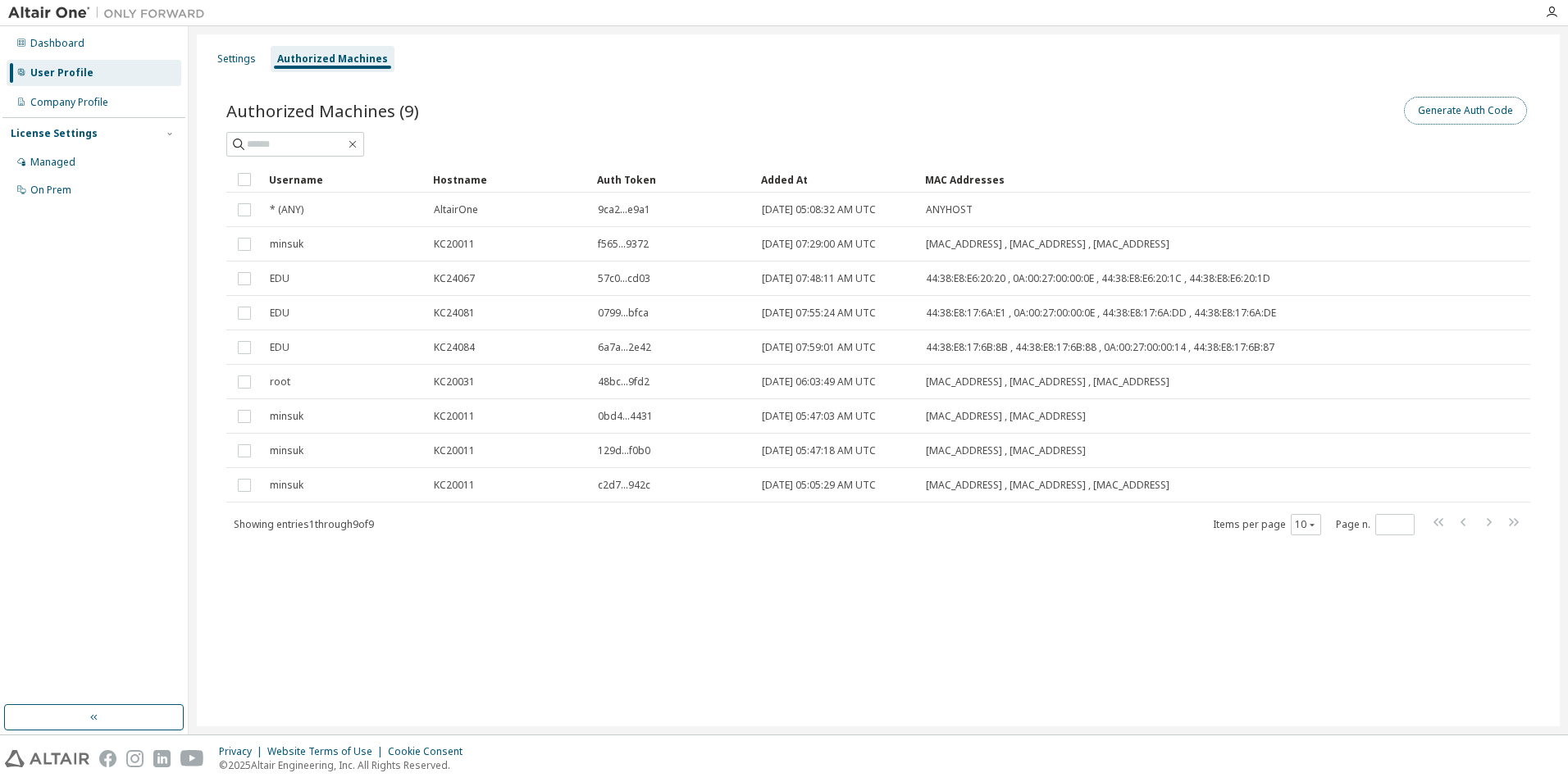
click at [1494, 98] on button "Generate Auth Code" at bounding box center [1465, 111] width 123 height 28
